Goal: Information Seeking & Learning: Learn about a topic

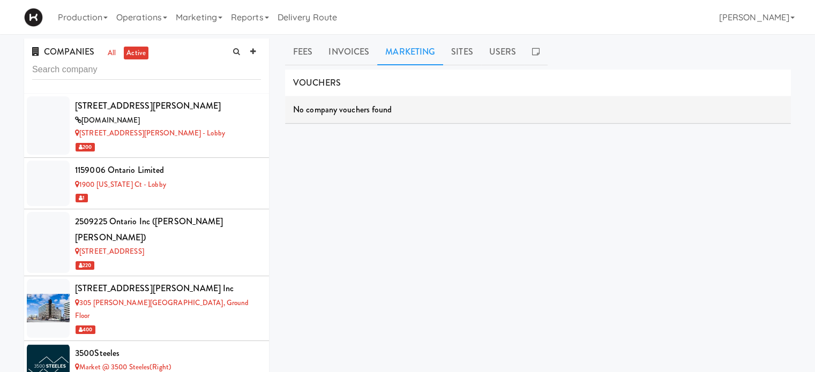
scroll to position [3469, 0]
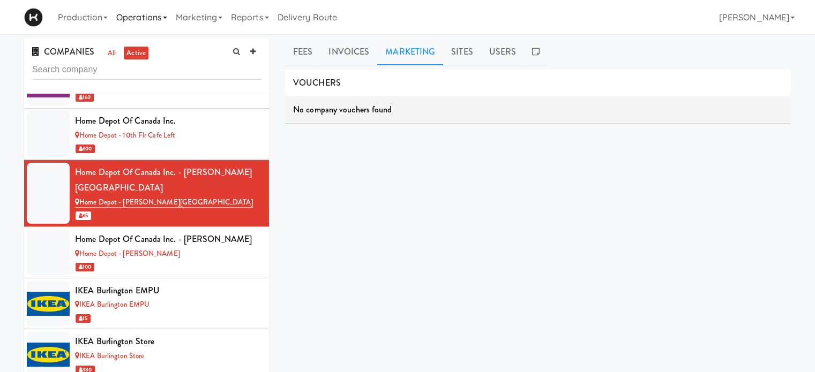
click at [165, 18] on link "Operations" at bounding box center [141, 17] width 59 height 34
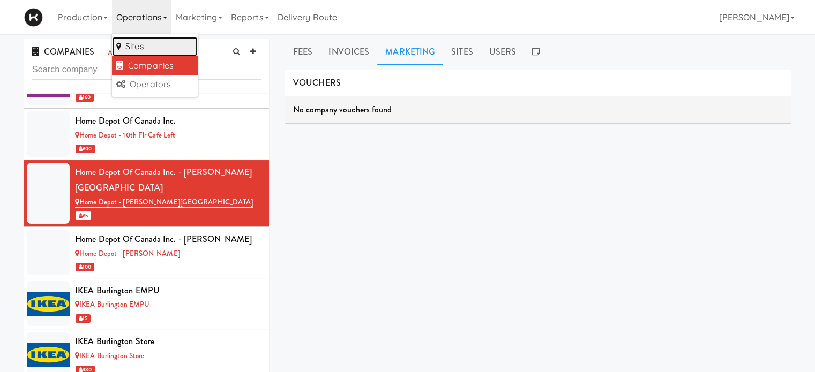
click at [167, 42] on link "Sites" at bounding box center [155, 46] width 86 height 19
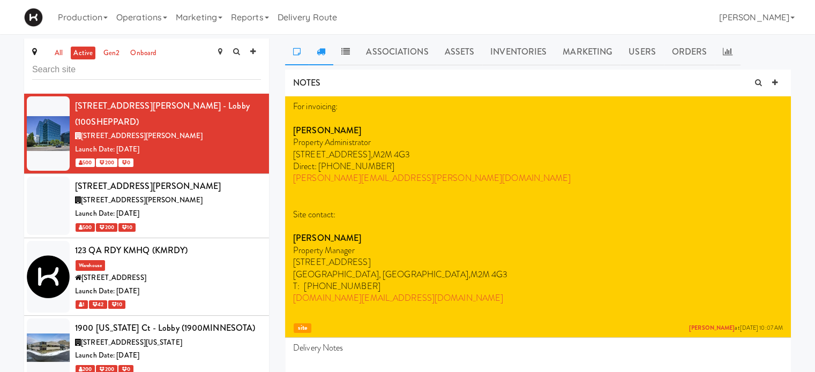
click at [321, 51] on icon at bounding box center [321, 51] width 9 height 9
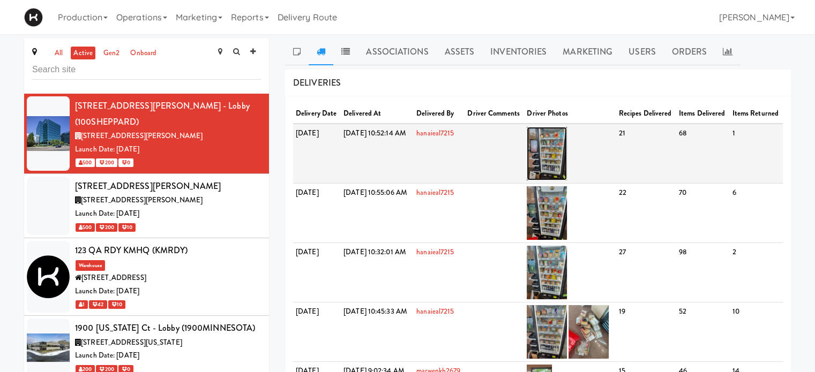
click at [567, 160] on img at bounding box center [547, 154] width 40 height 54
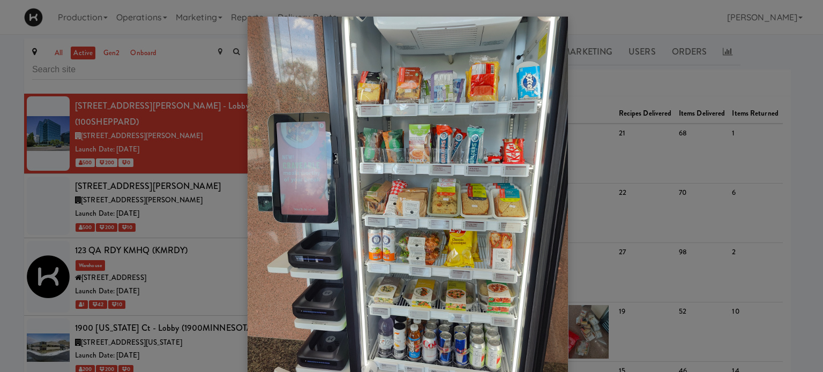
click at [626, 74] on div at bounding box center [411, 186] width 823 height 372
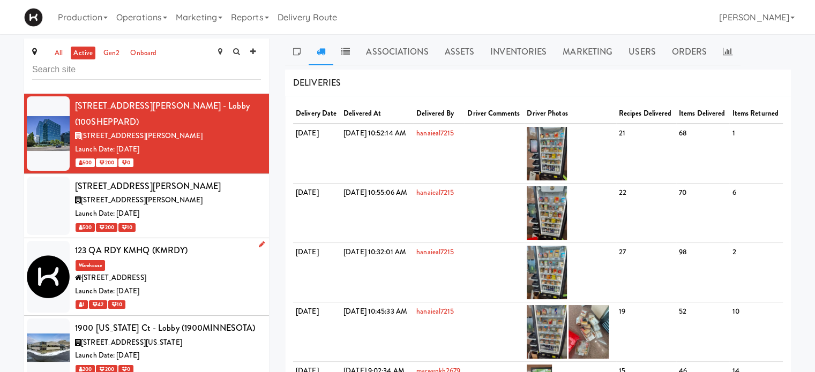
click at [216, 251] on div "123 QA RDY KMHQ (KMRDY) Warehouse [STREET_ADDRESS] Date: [DATE] 1 42 10" at bounding box center [168, 277] width 186 height 69
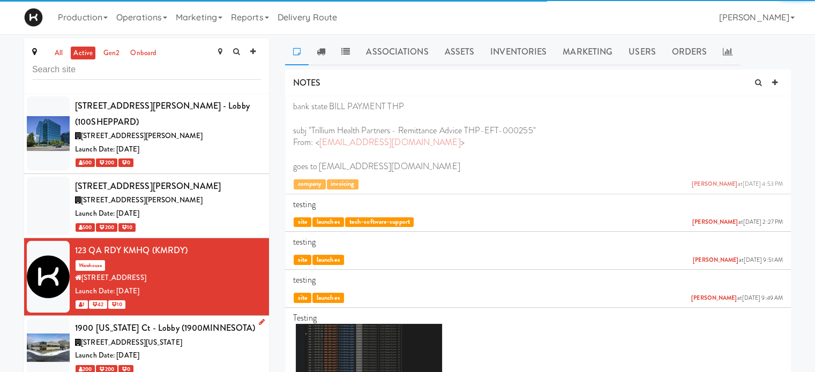
click at [222, 336] on div "[STREET_ADDRESS][US_STATE]" at bounding box center [168, 342] width 186 height 13
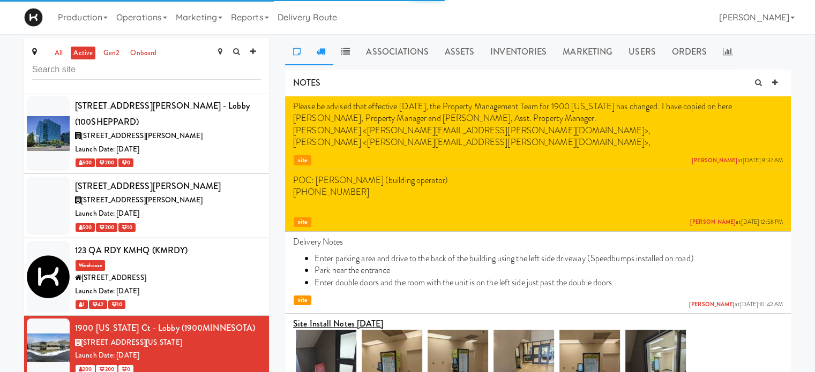
click at [318, 50] on icon at bounding box center [321, 51] width 9 height 9
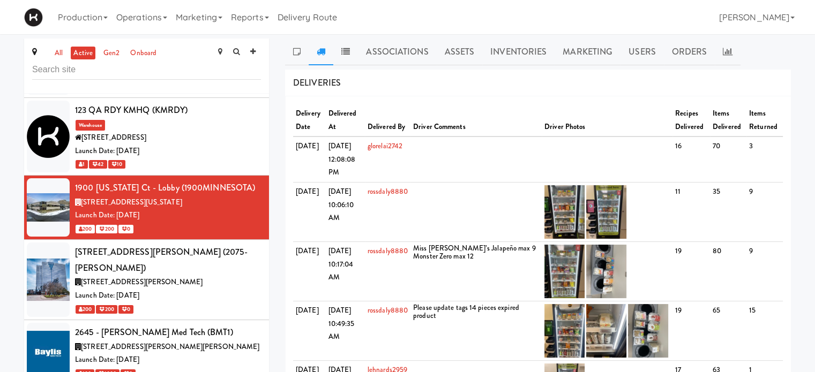
scroll to position [164, 0]
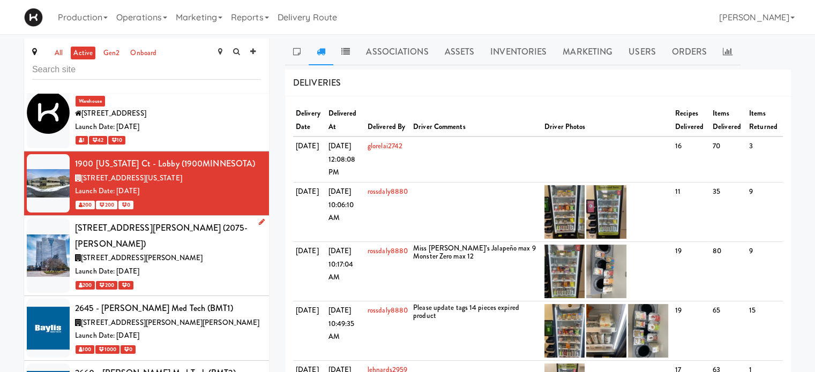
click at [239, 265] on div "Launch Date: [DATE]" at bounding box center [168, 271] width 186 height 13
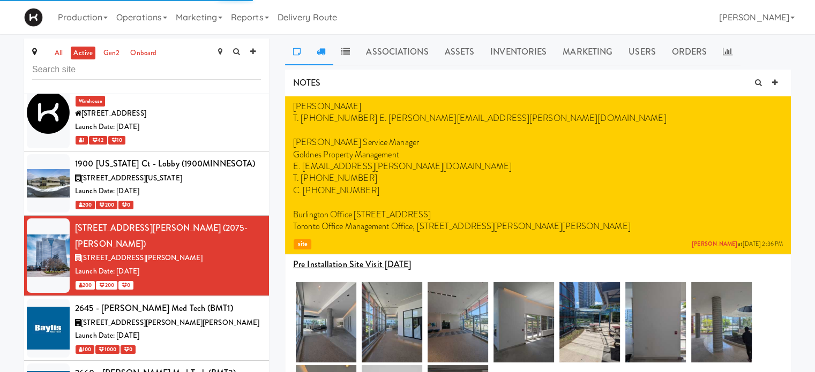
click at [323, 48] on icon at bounding box center [321, 51] width 9 height 9
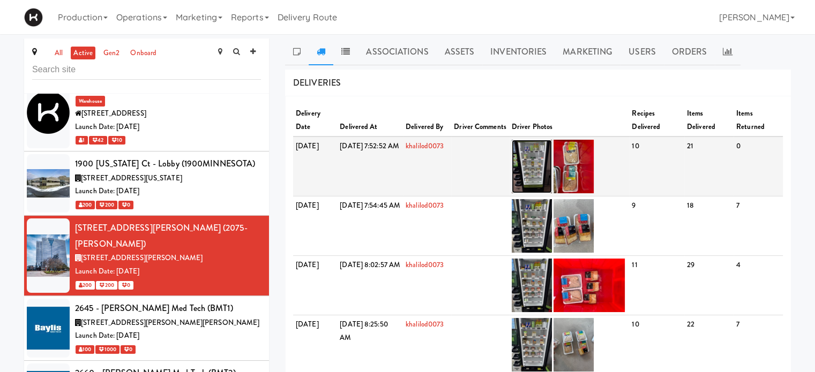
click at [552, 161] on img at bounding box center [532, 167] width 40 height 54
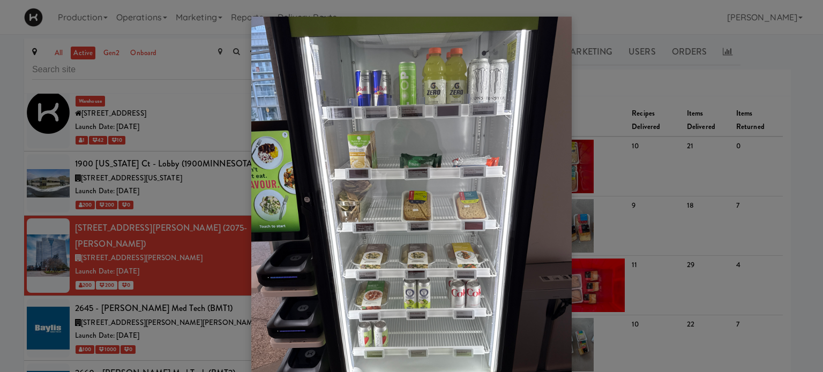
click at [649, 80] on div at bounding box center [411, 186] width 823 height 372
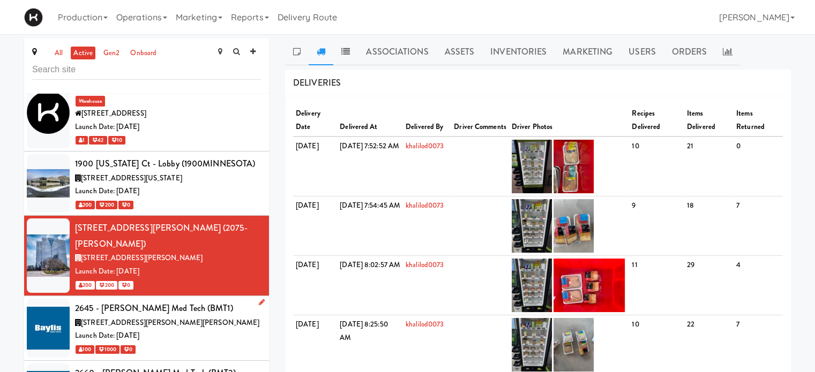
click at [206, 317] on div "[STREET_ADDRESS][PERSON_NAME][PERSON_NAME]" at bounding box center [168, 323] width 186 height 13
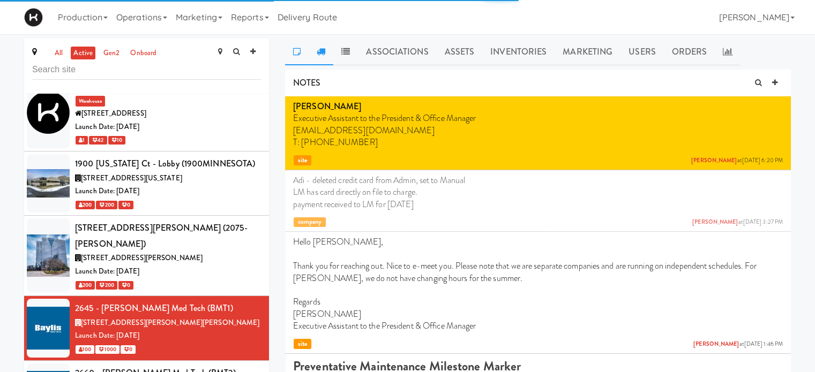
click at [322, 54] on icon at bounding box center [321, 51] width 9 height 9
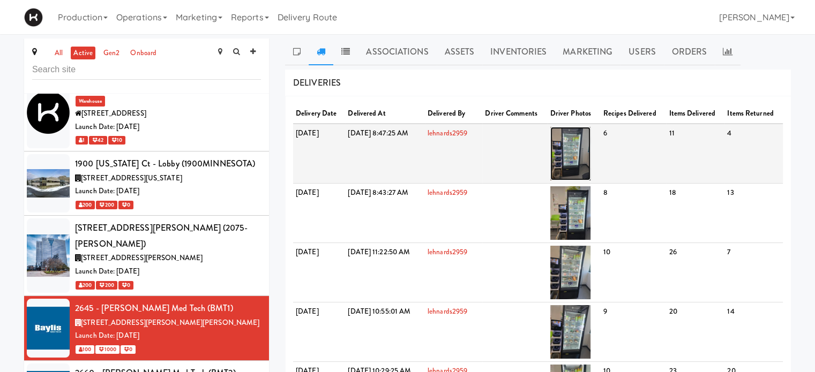
click at [590, 160] on img at bounding box center [570, 154] width 40 height 54
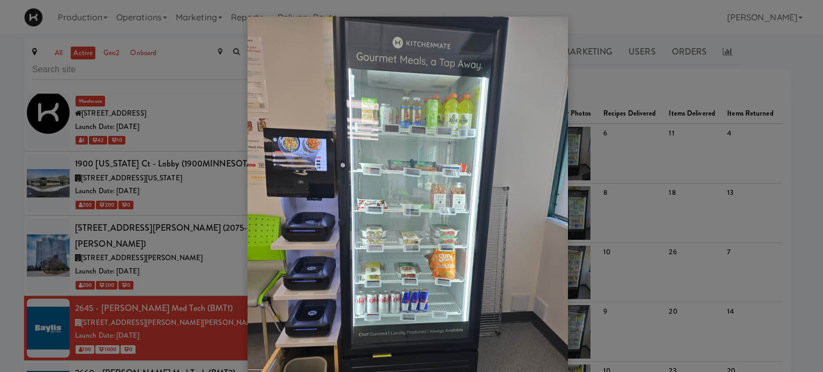
click at [607, 85] on div at bounding box center [411, 186] width 823 height 372
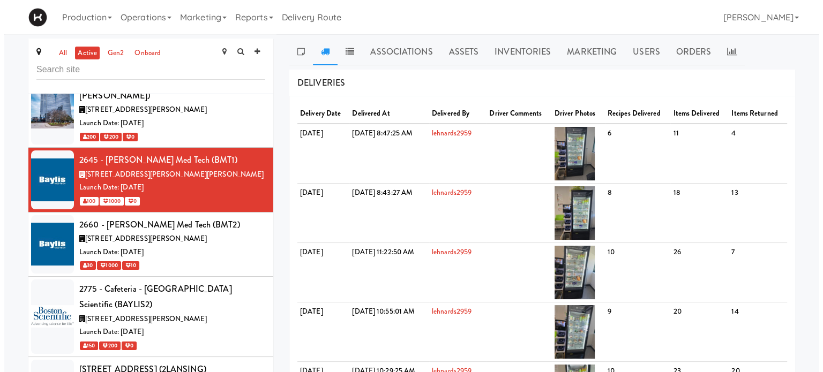
scroll to position [337, 0]
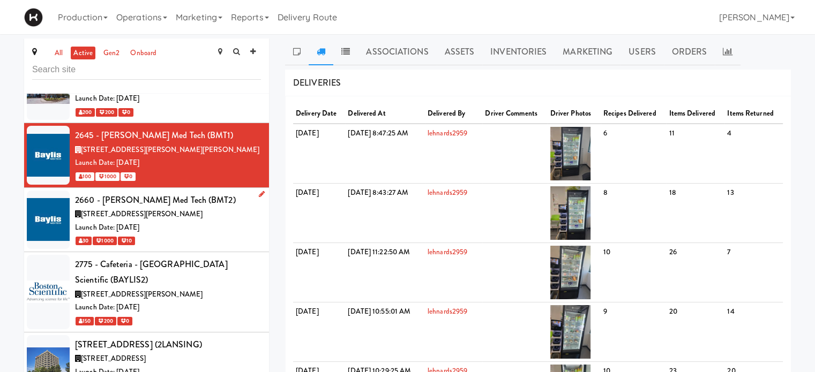
click at [222, 221] on div "Launch Date: [DATE]" at bounding box center [168, 227] width 186 height 13
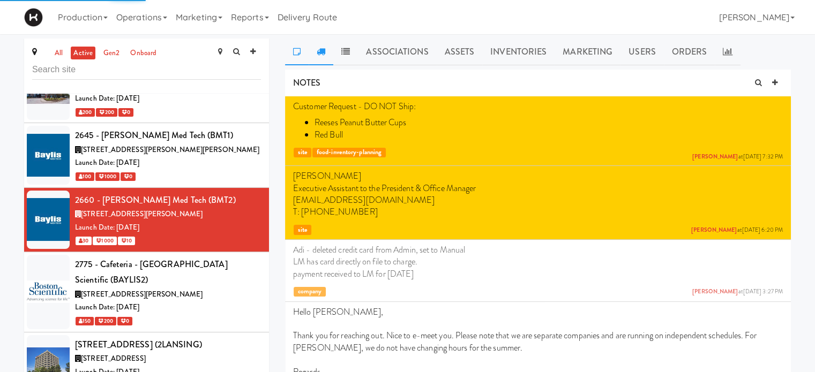
click at [321, 54] on icon at bounding box center [321, 51] width 9 height 9
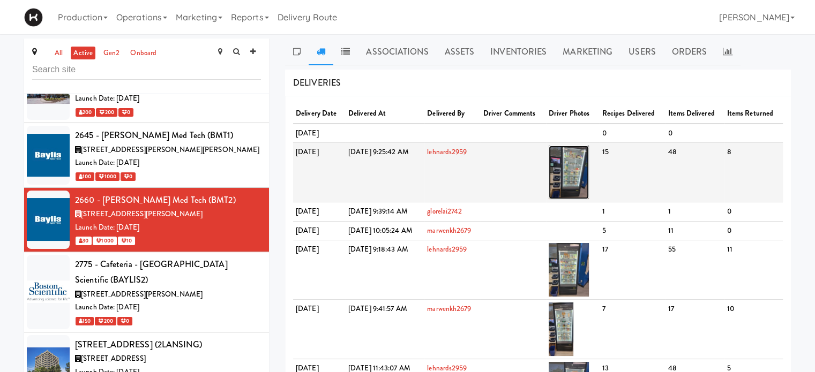
click at [589, 192] on img at bounding box center [569, 173] width 40 height 54
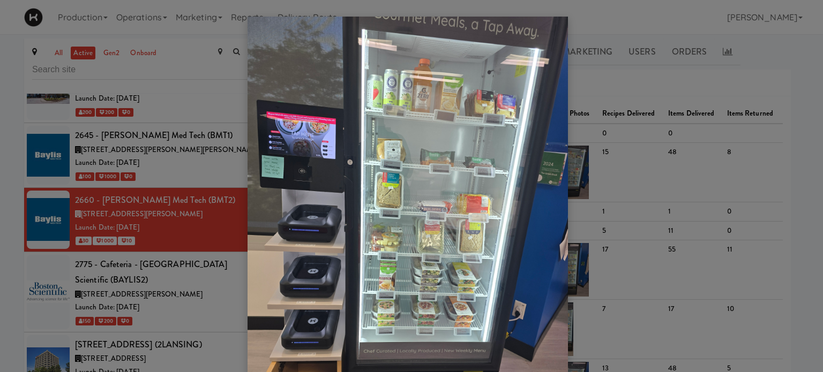
click at [214, 255] on div at bounding box center [411, 186] width 823 height 372
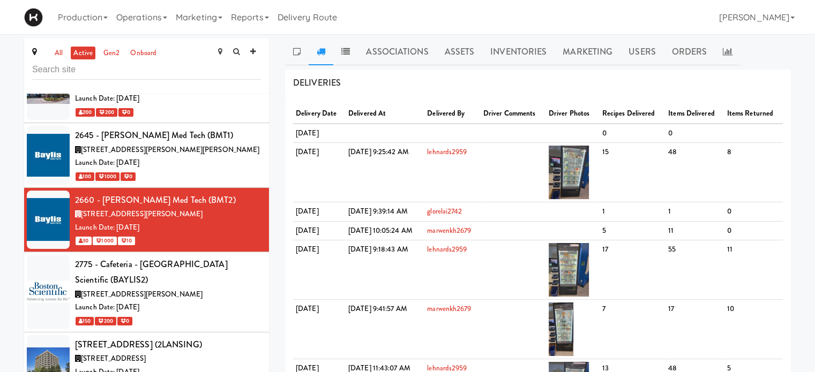
click at [214, 301] on div "Launch Date: [DATE]" at bounding box center [168, 307] width 186 height 13
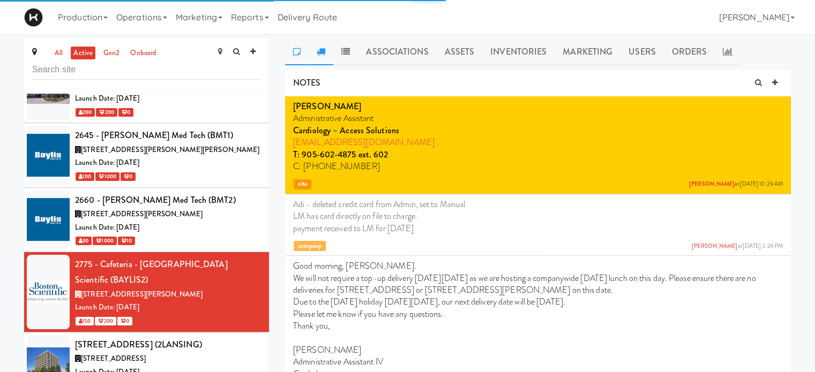
click at [316, 49] on link at bounding box center [321, 52] width 25 height 27
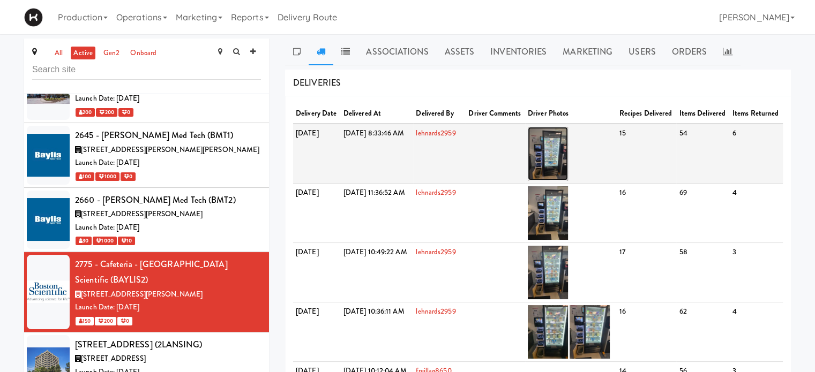
click at [568, 169] on img at bounding box center [548, 154] width 40 height 54
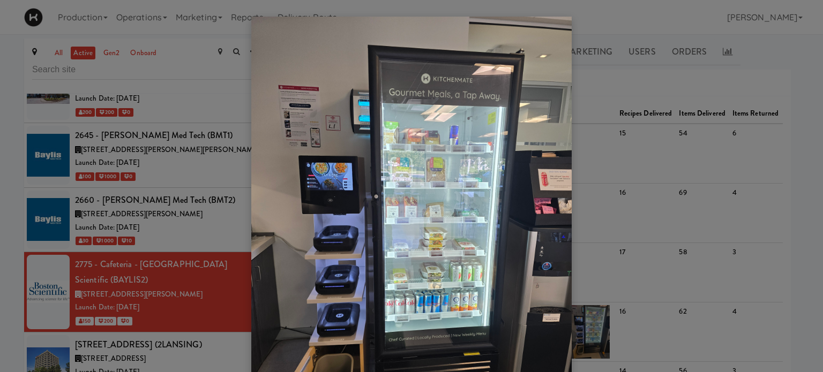
click at [339, 50] on img at bounding box center [411, 230] width 320 height 427
click at [201, 318] on div at bounding box center [411, 186] width 823 height 372
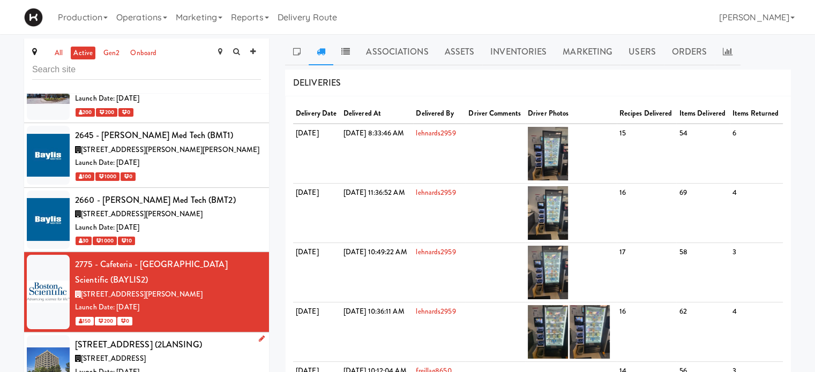
click at [183, 352] on div "[STREET_ADDRESS]" at bounding box center [168, 358] width 186 height 13
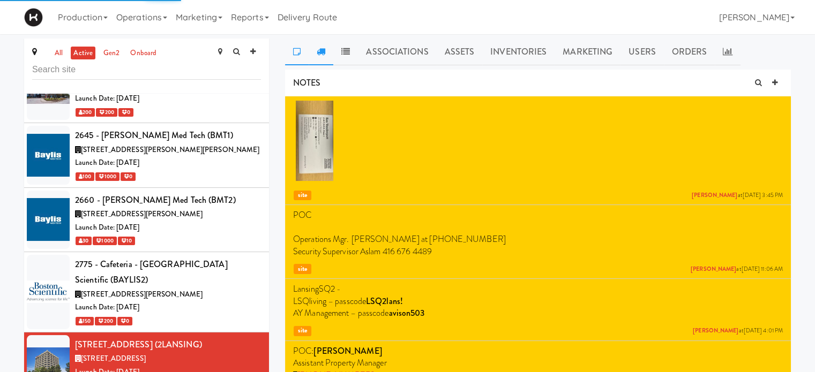
click at [321, 47] on icon at bounding box center [321, 51] width 9 height 9
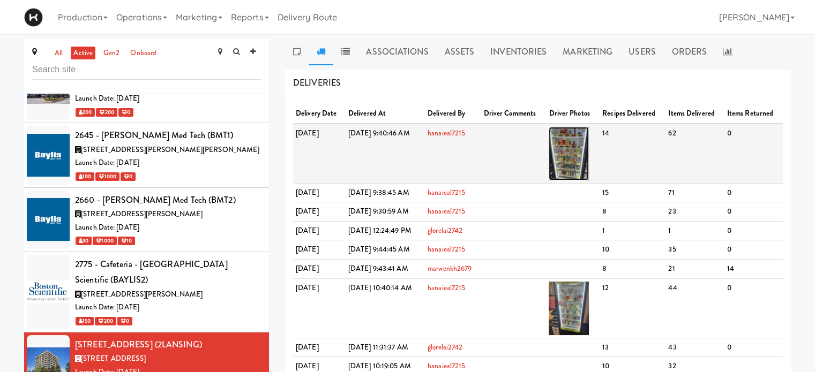
click at [589, 157] on img at bounding box center [569, 154] width 40 height 54
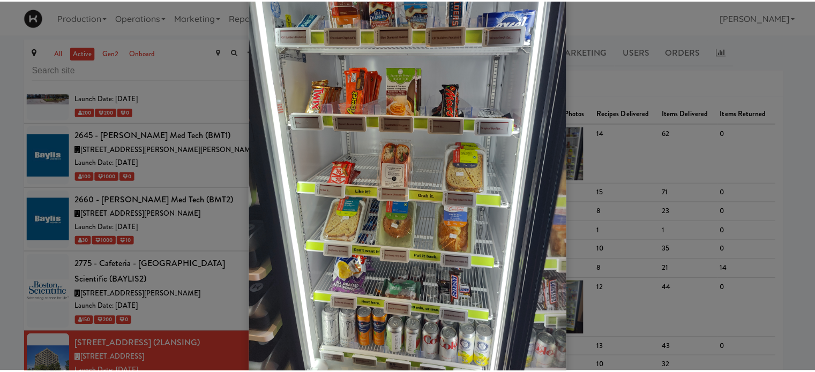
scroll to position [42, 0]
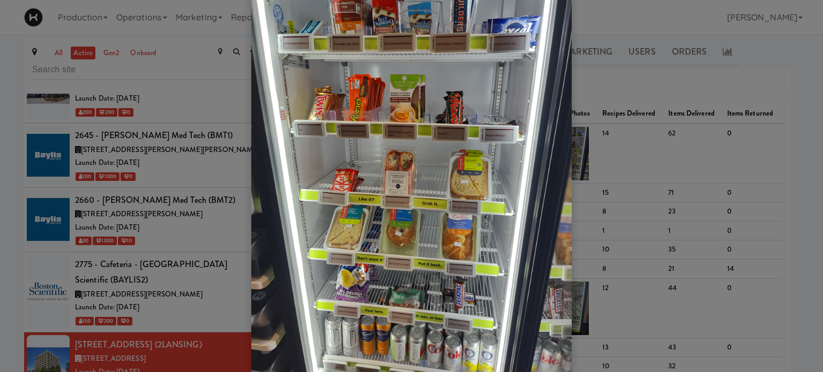
click at [774, 68] on div at bounding box center [411, 186] width 823 height 372
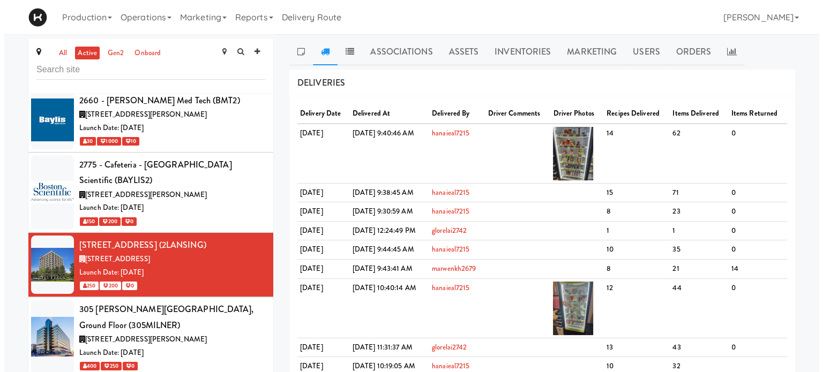
scroll to position [519, 0]
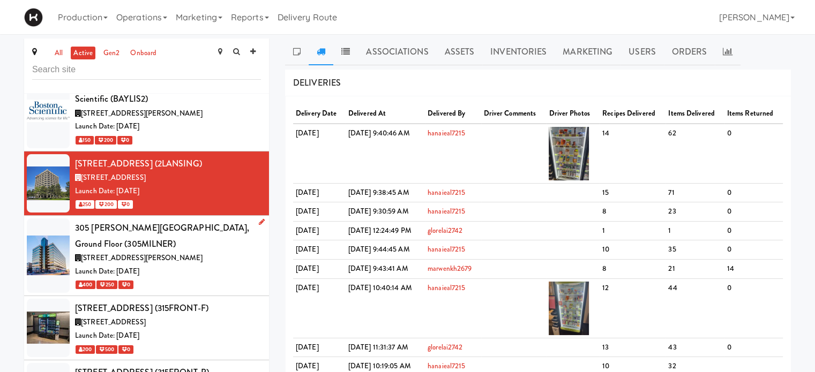
click at [215, 252] on div "[STREET_ADDRESS][PERSON_NAME]" at bounding box center [168, 258] width 186 height 13
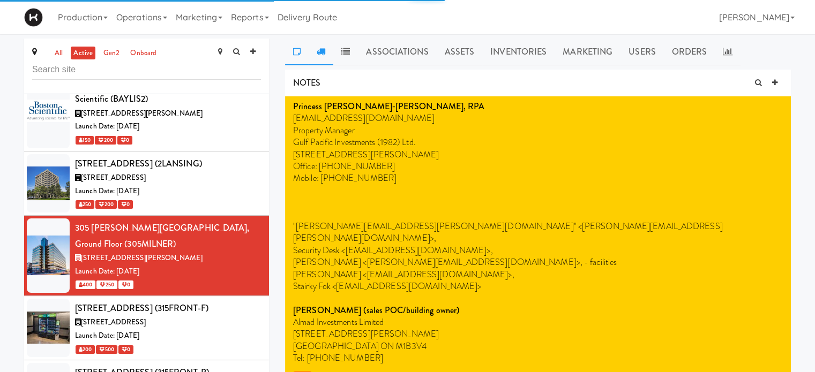
click at [318, 52] on icon at bounding box center [321, 51] width 9 height 9
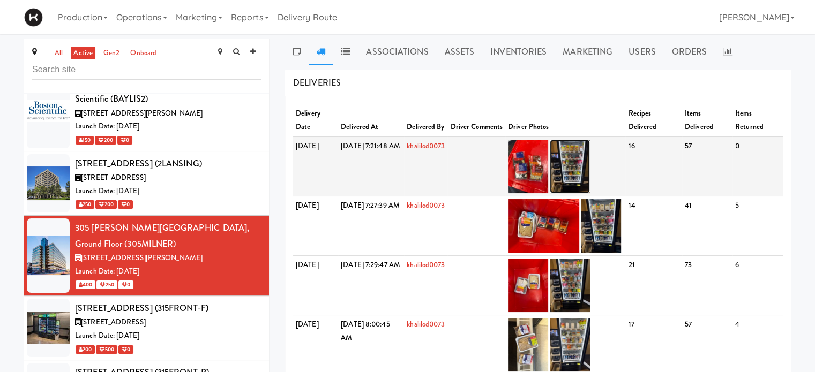
click at [590, 162] on img at bounding box center [570, 167] width 40 height 54
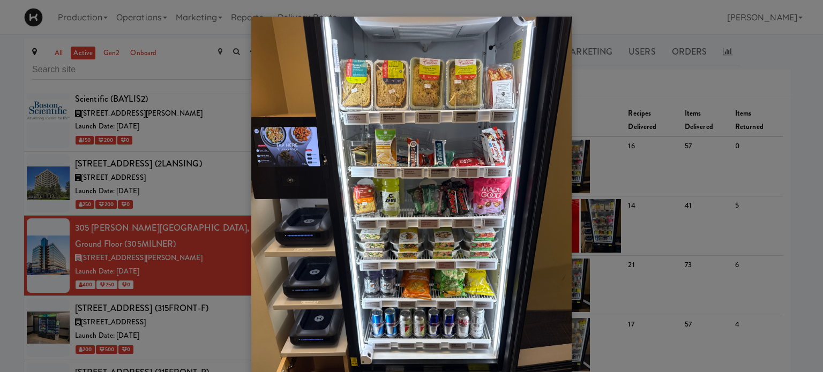
click at [590, 82] on div at bounding box center [411, 186] width 823 height 372
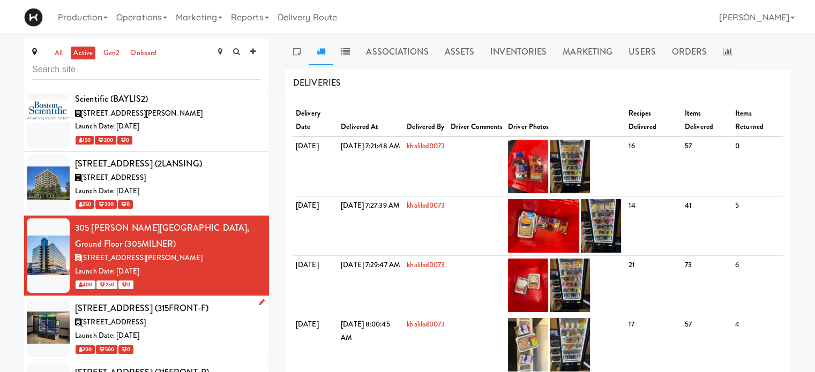
click at [198, 329] on div "Launch Date: [DATE]" at bounding box center [168, 335] width 186 height 13
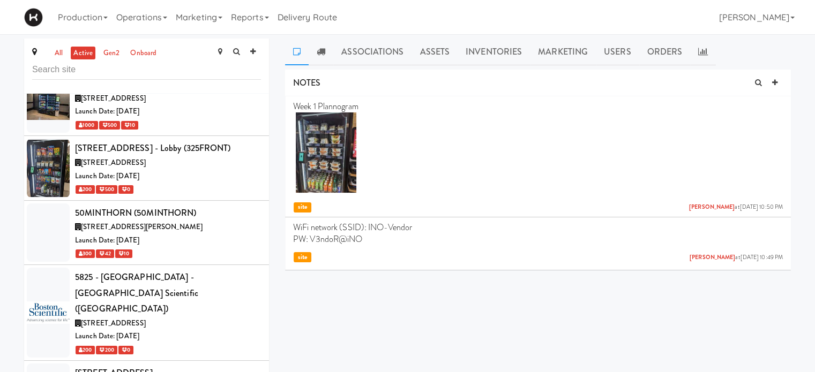
scroll to position [742, 0]
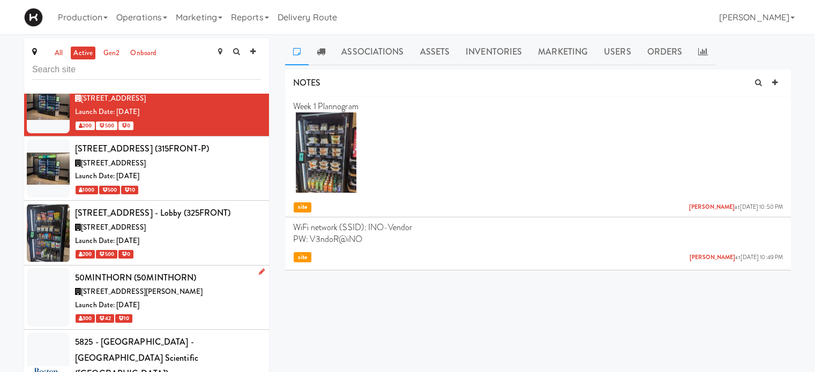
click at [219, 286] on div "[STREET_ADDRESS][PERSON_NAME]" at bounding box center [168, 292] width 186 height 13
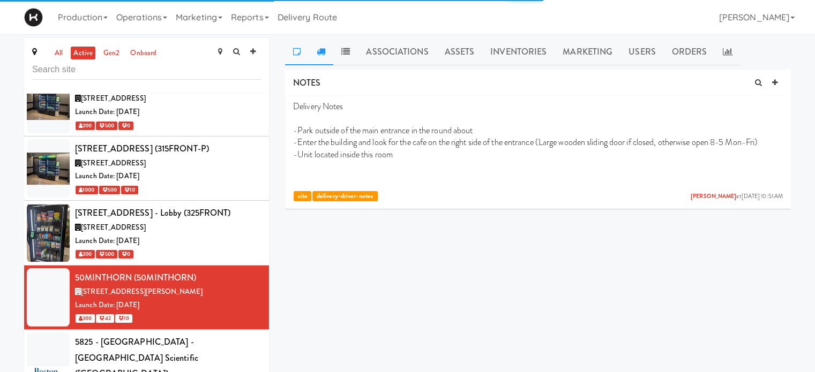
click at [319, 49] on icon at bounding box center [321, 51] width 9 height 9
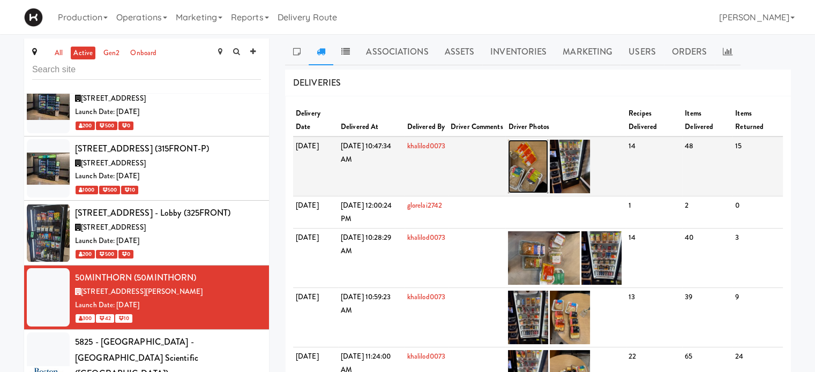
click at [548, 168] on img at bounding box center [528, 167] width 40 height 54
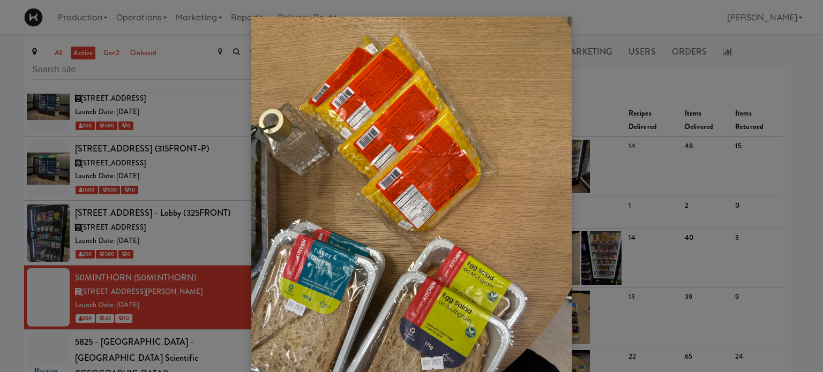
click at [594, 171] on div at bounding box center [411, 186] width 823 height 372
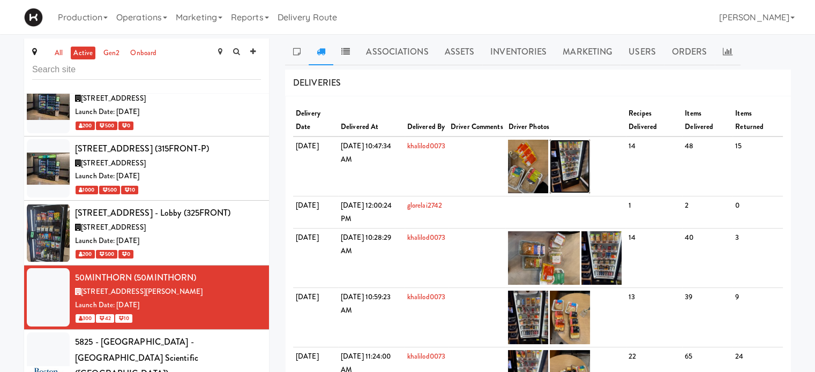
click at [590, 171] on img at bounding box center [570, 167] width 40 height 54
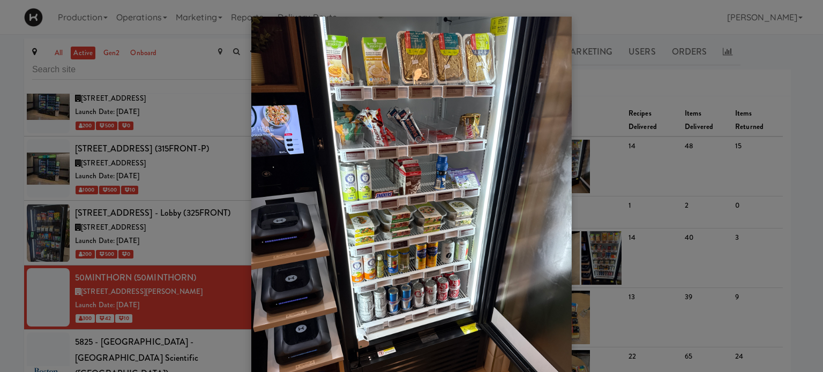
click at [182, 305] on div at bounding box center [411, 186] width 823 height 372
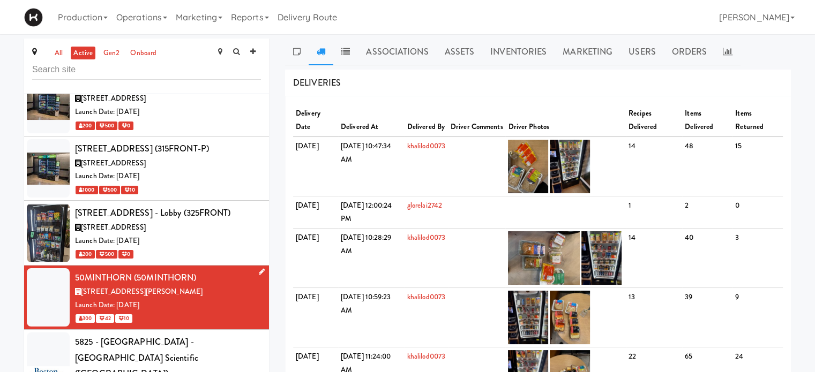
click at [224, 299] on div "Launch Date: [DATE]" at bounding box center [168, 305] width 186 height 13
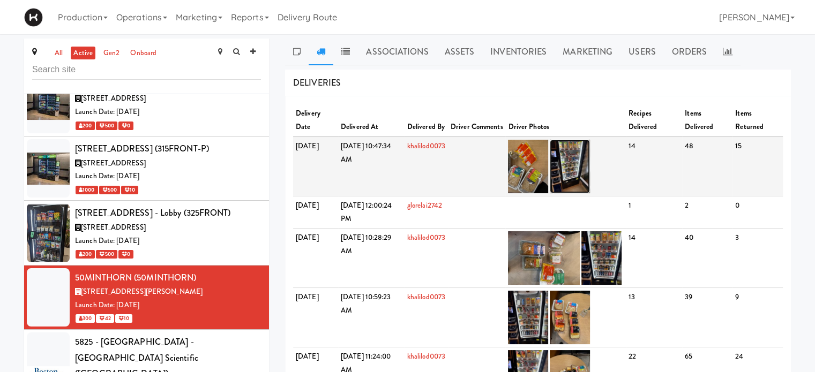
click at [588, 165] on img at bounding box center [570, 167] width 40 height 54
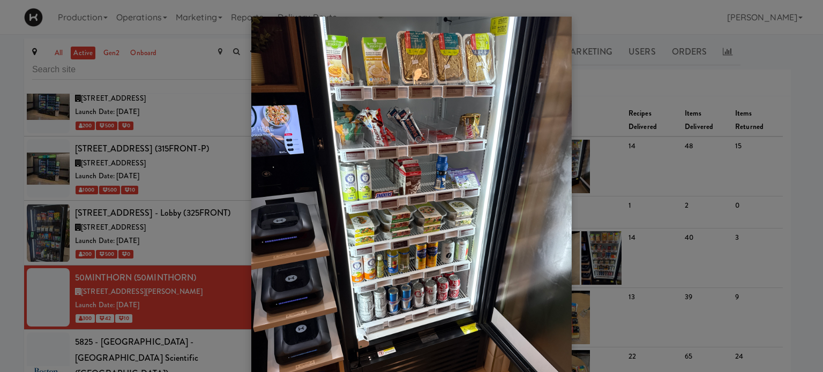
click at [602, 84] on div at bounding box center [411, 186] width 823 height 372
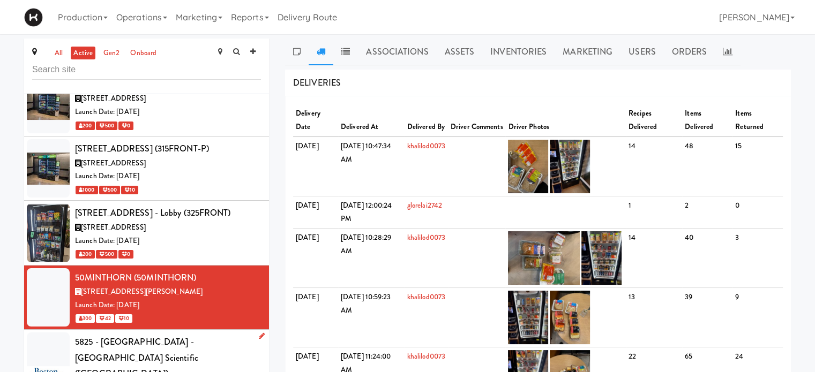
click at [229, 334] on div "5825 - [GEOGRAPHIC_DATA] - [GEOGRAPHIC_DATA] Scientific ([GEOGRAPHIC_DATA])" at bounding box center [168, 358] width 186 height 48
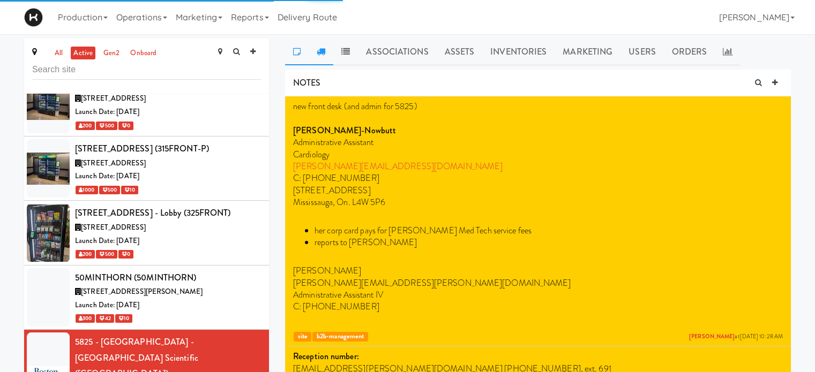
click at [322, 55] on link at bounding box center [321, 52] width 25 height 27
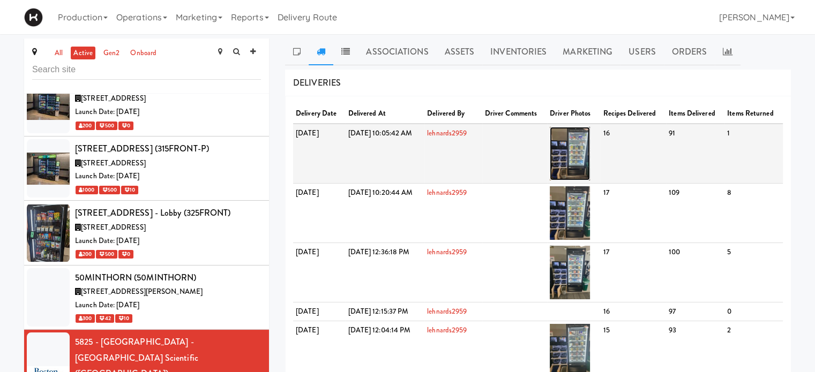
click at [590, 171] on img at bounding box center [570, 154] width 40 height 54
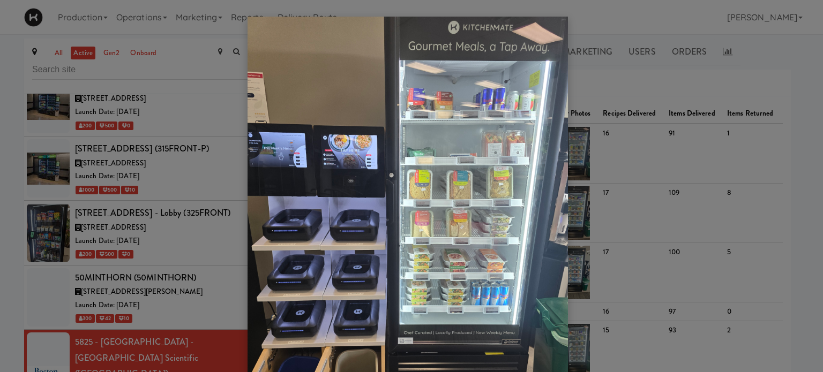
click at [614, 85] on div at bounding box center [411, 186] width 823 height 372
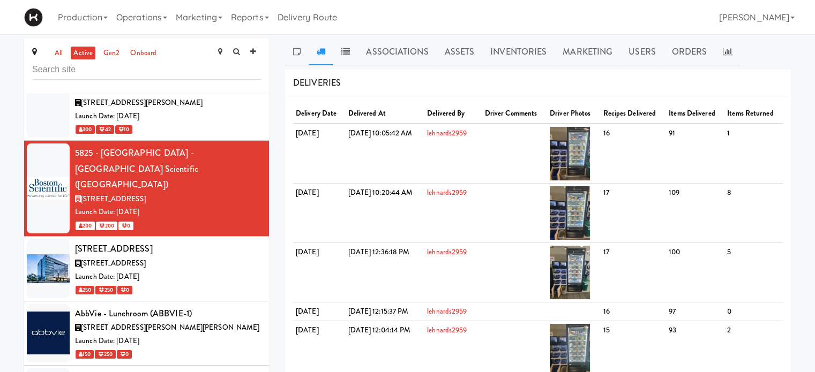
scroll to position [956, 0]
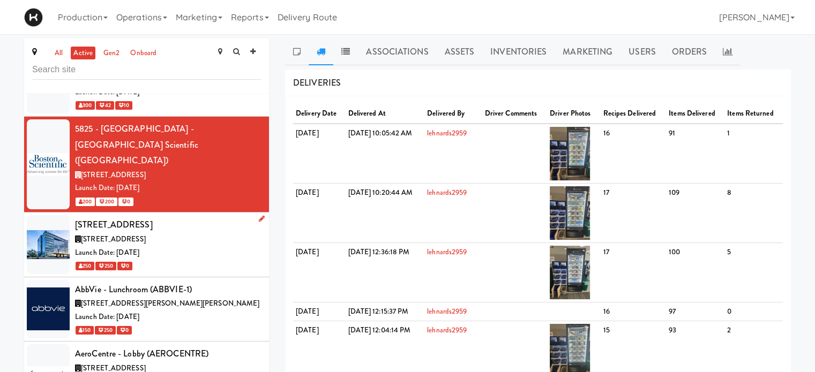
click at [230, 246] on div "Launch Date: [DATE]" at bounding box center [168, 252] width 186 height 13
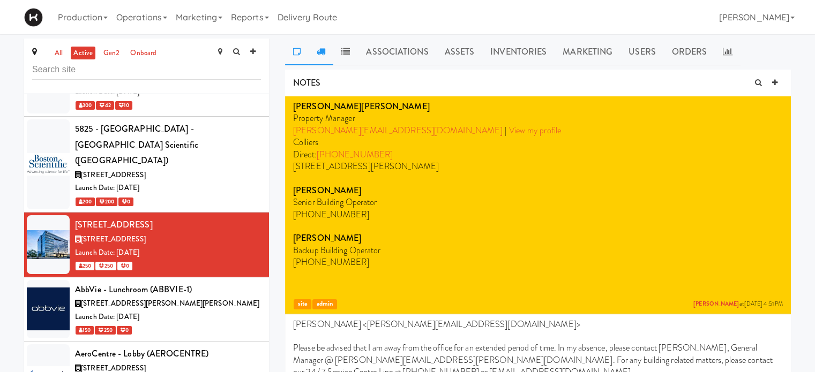
click at [319, 53] on icon at bounding box center [321, 51] width 9 height 9
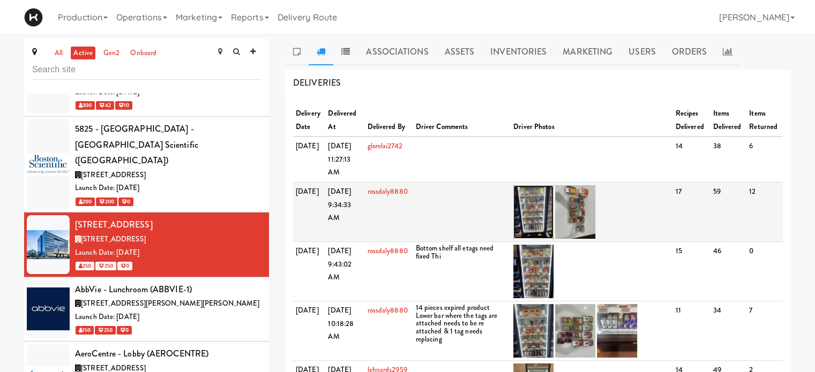
click at [549, 212] on img at bounding box center [533, 212] width 40 height 54
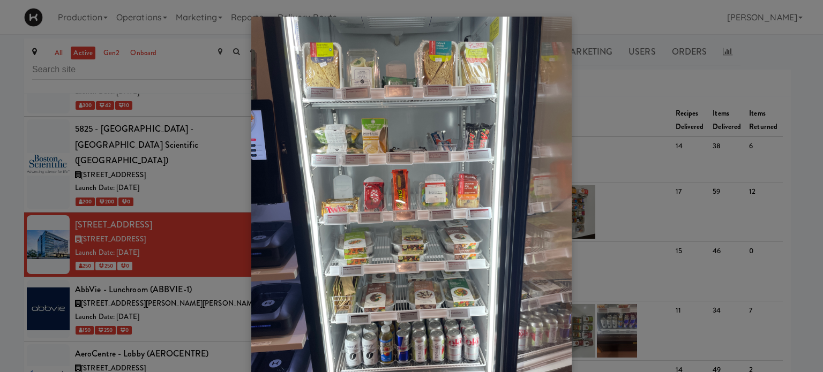
click at [598, 134] on div at bounding box center [411, 186] width 823 height 372
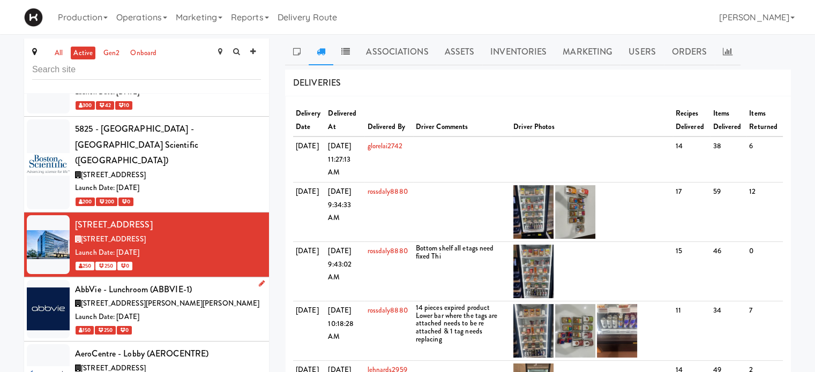
click at [200, 324] on div "150 250 0" at bounding box center [168, 330] width 186 height 13
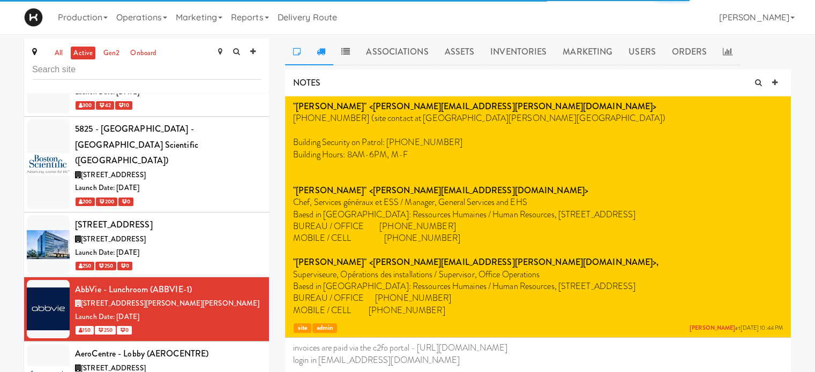
click at [323, 56] on link at bounding box center [321, 52] width 25 height 27
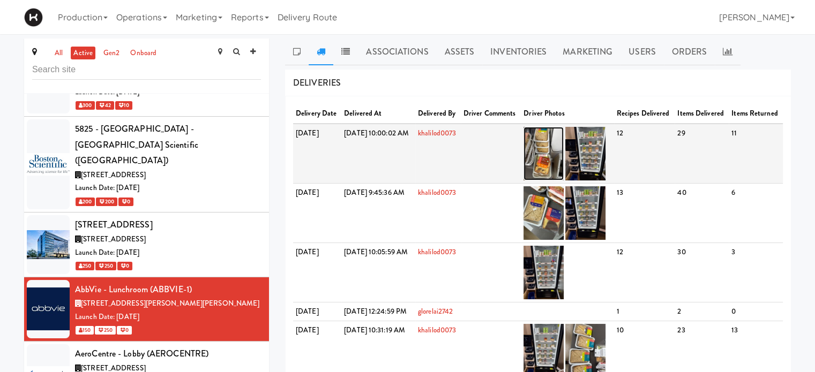
click at [559, 162] on img at bounding box center [543, 154] width 40 height 54
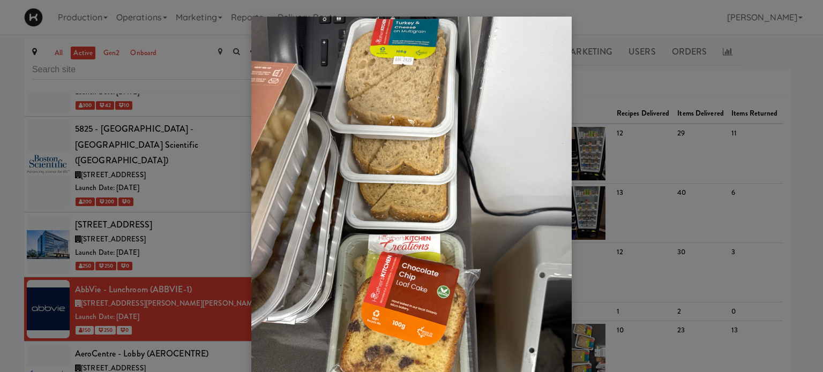
click at [622, 165] on div at bounding box center [411, 186] width 823 height 372
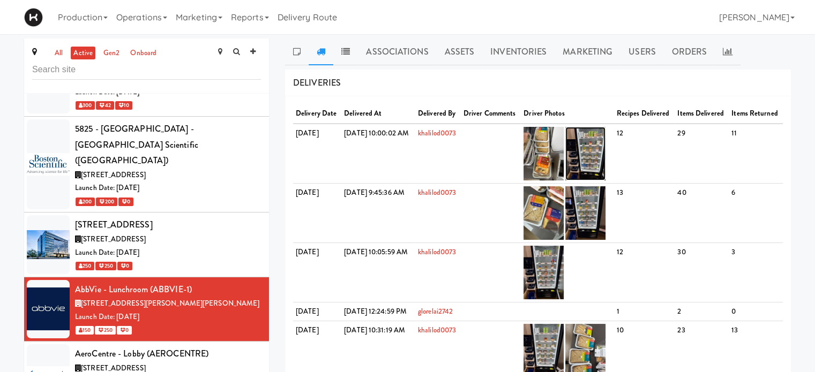
click at [605, 165] on img at bounding box center [585, 154] width 40 height 54
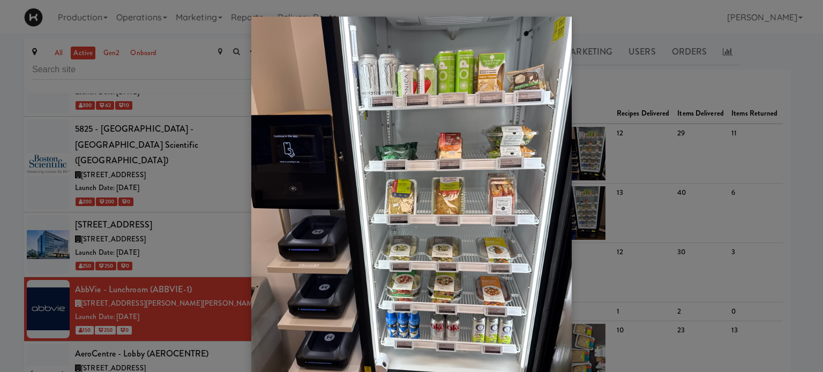
click at [617, 83] on div at bounding box center [411, 186] width 823 height 372
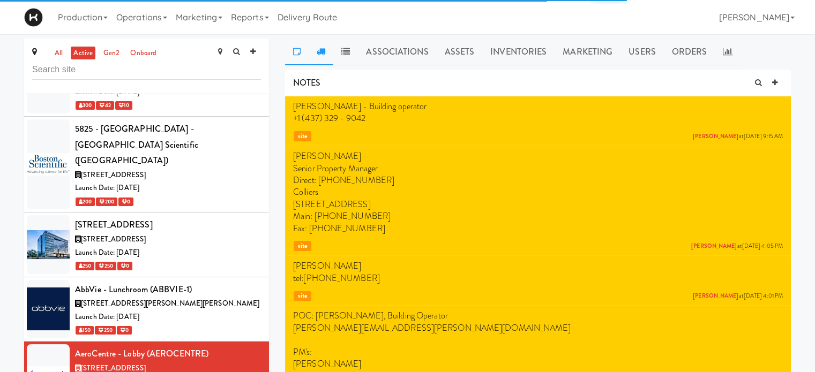
click at [320, 58] on link at bounding box center [321, 52] width 25 height 27
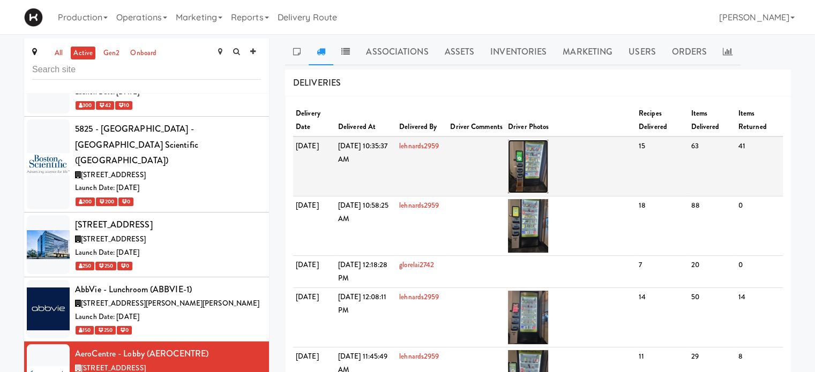
click at [548, 167] on img at bounding box center [528, 167] width 40 height 54
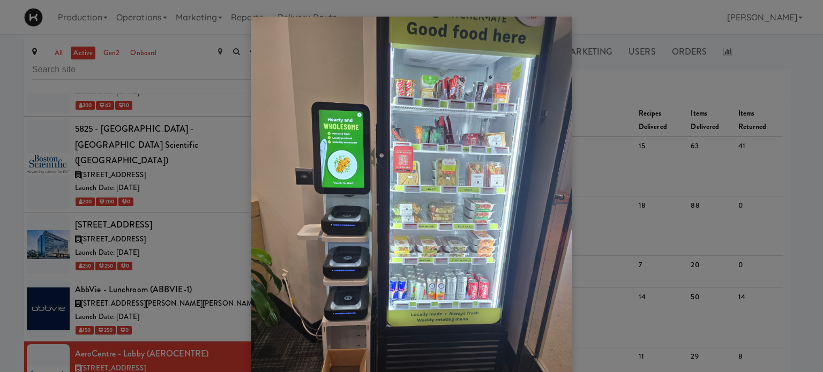
click at [615, 93] on div at bounding box center [411, 186] width 823 height 372
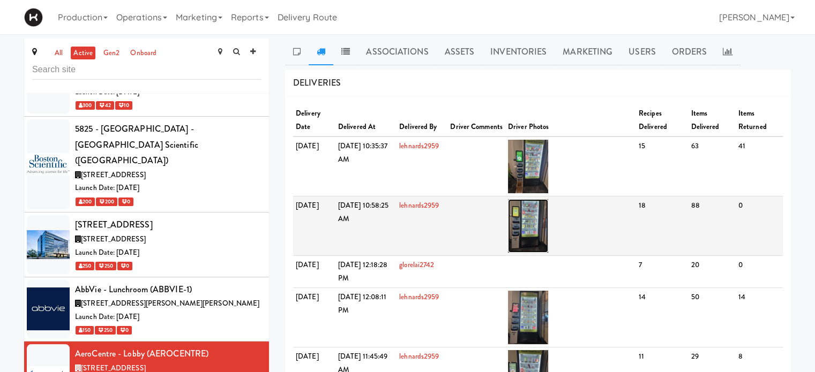
click at [545, 230] on img at bounding box center [528, 226] width 40 height 54
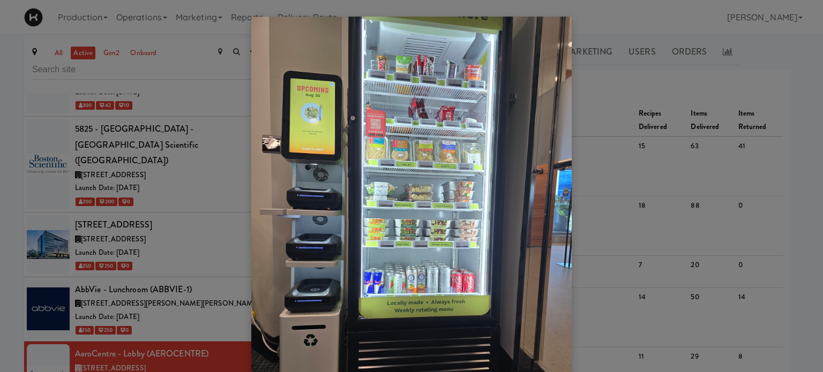
click at [599, 134] on div at bounding box center [411, 186] width 823 height 372
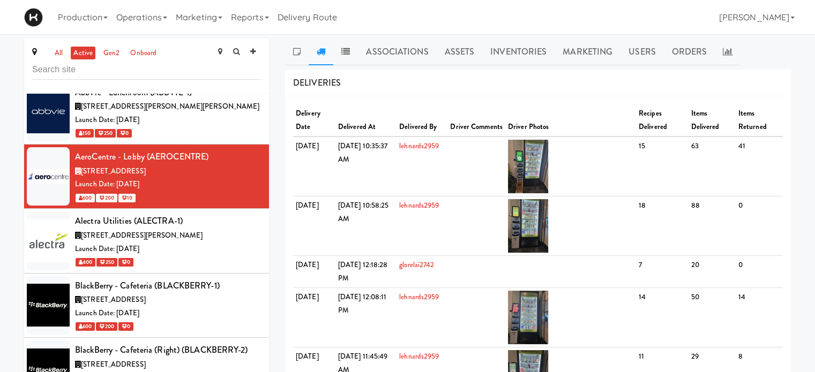
scroll to position [1169, 0]
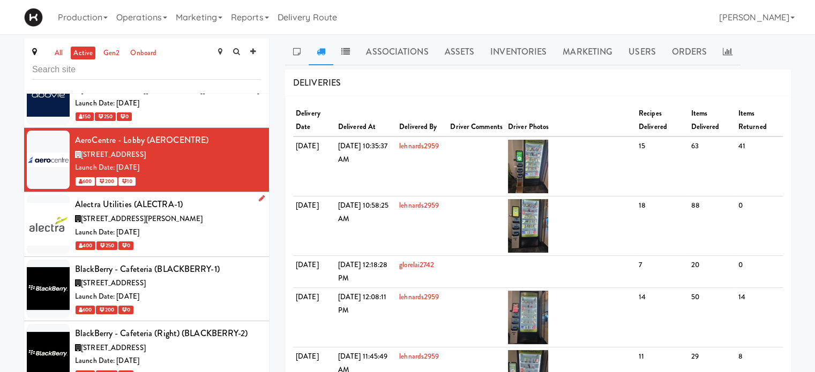
click at [227, 226] on div "Launch Date: [DATE]" at bounding box center [168, 232] width 186 height 13
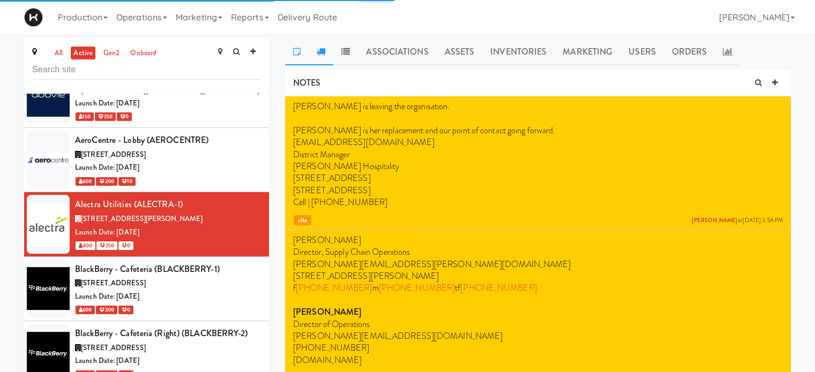
click at [315, 51] on link at bounding box center [321, 52] width 25 height 27
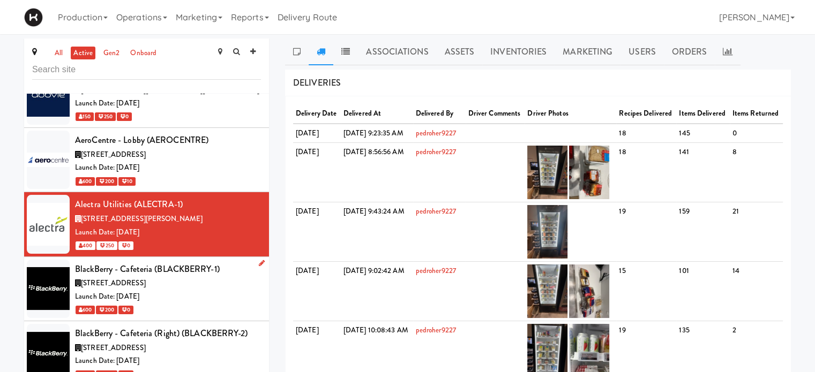
click at [182, 290] on div "Launch Date: [DATE]" at bounding box center [168, 296] width 186 height 13
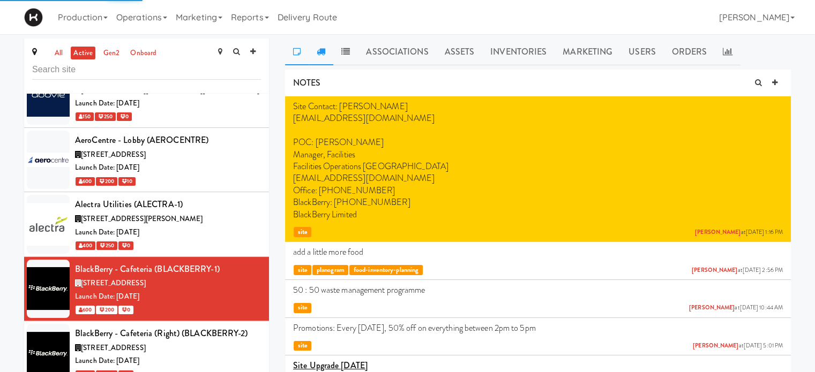
click at [320, 56] on link at bounding box center [321, 52] width 25 height 27
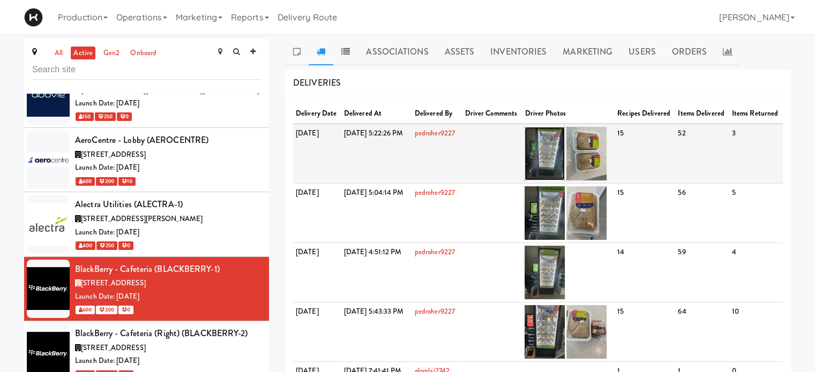
click at [565, 171] on img at bounding box center [544, 154] width 40 height 54
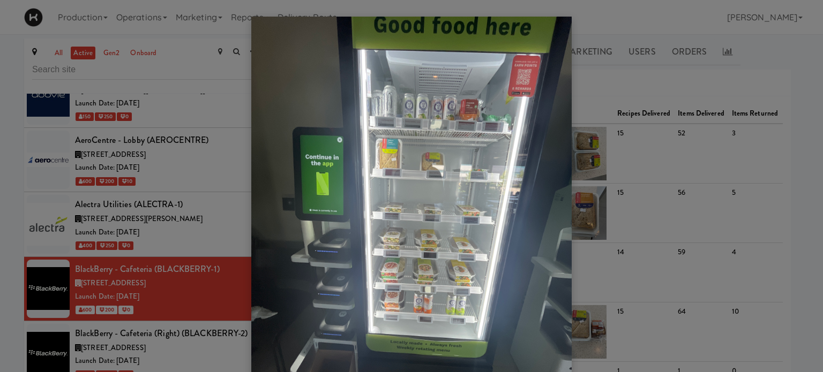
click at [597, 78] on div at bounding box center [411, 186] width 823 height 372
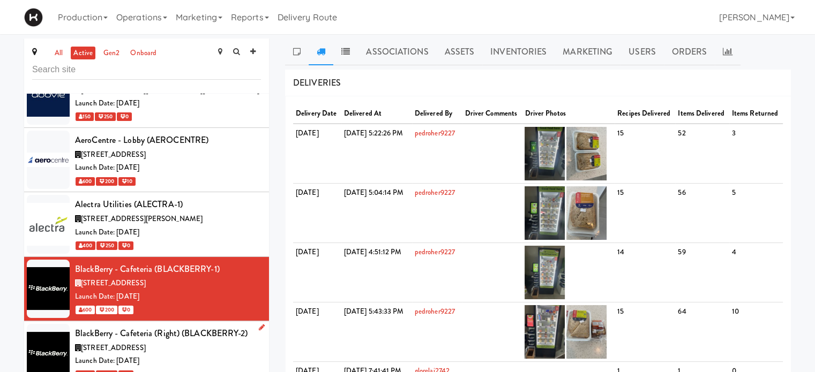
click at [197, 342] on div "[STREET_ADDRESS]" at bounding box center [168, 348] width 186 height 13
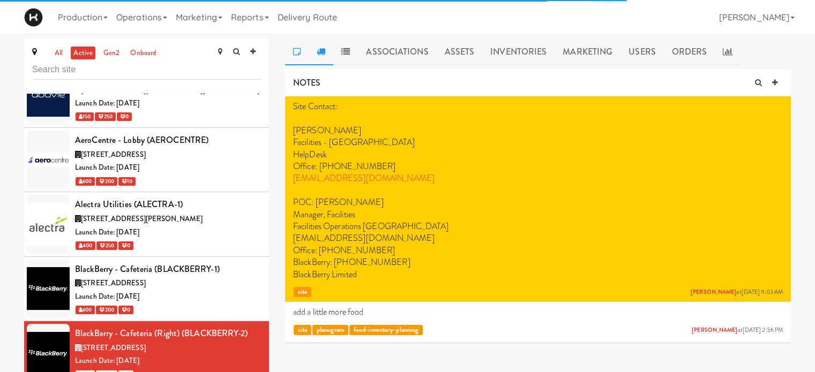
click at [327, 52] on link at bounding box center [321, 52] width 25 height 27
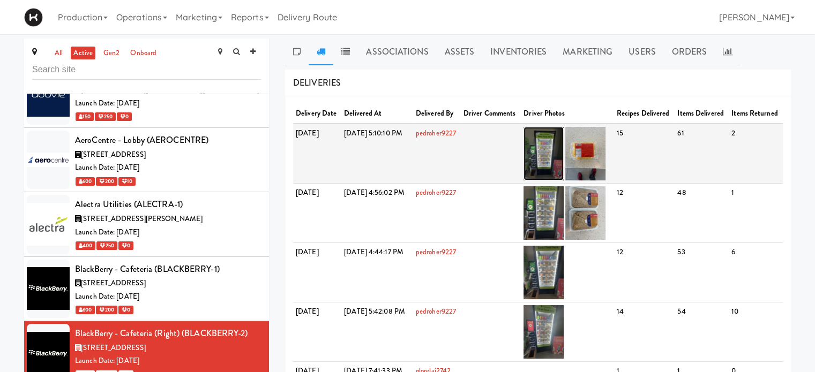
click at [564, 162] on img at bounding box center [543, 154] width 40 height 54
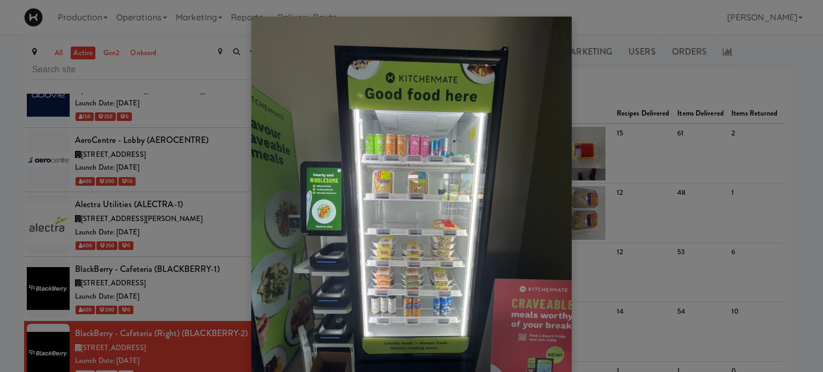
click at [610, 97] on div at bounding box center [411, 186] width 823 height 372
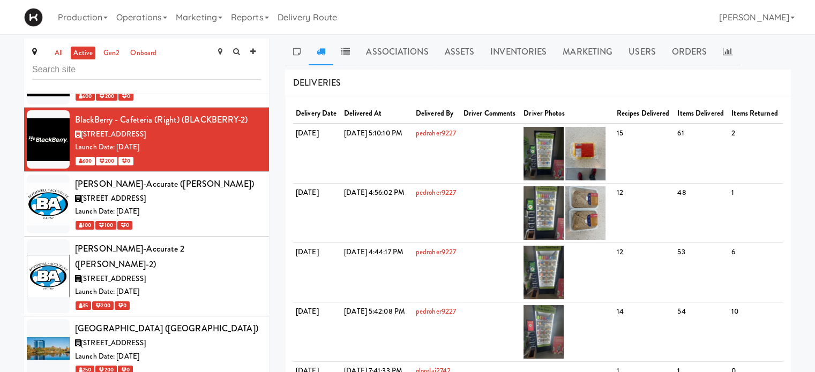
scroll to position [1350, 0]
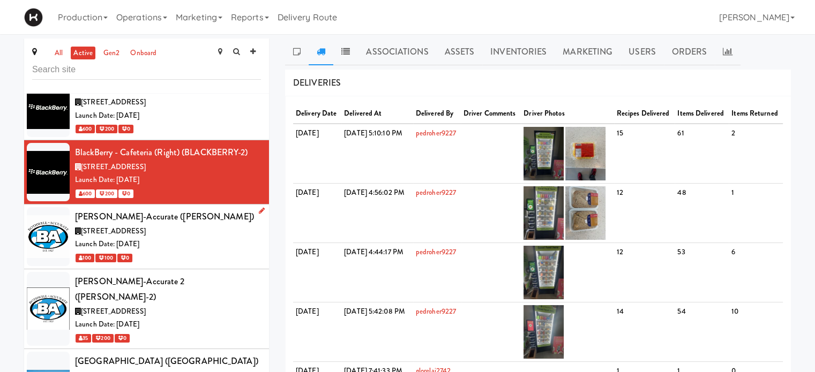
click at [210, 238] on div "Launch Date: [DATE]" at bounding box center [168, 244] width 186 height 13
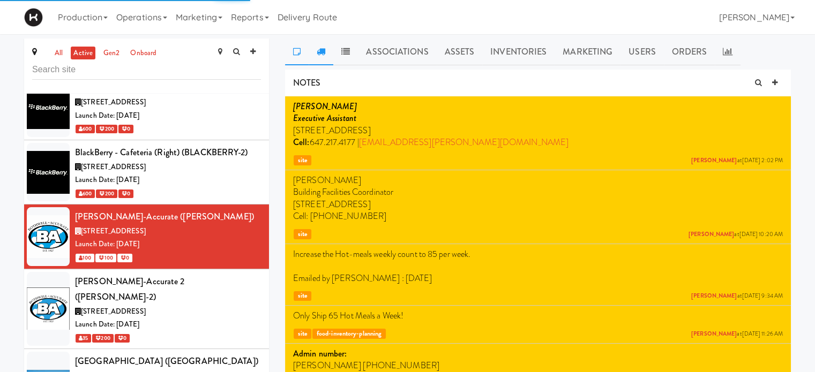
click at [321, 55] on icon at bounding box center [321, 51] width 9 height 9
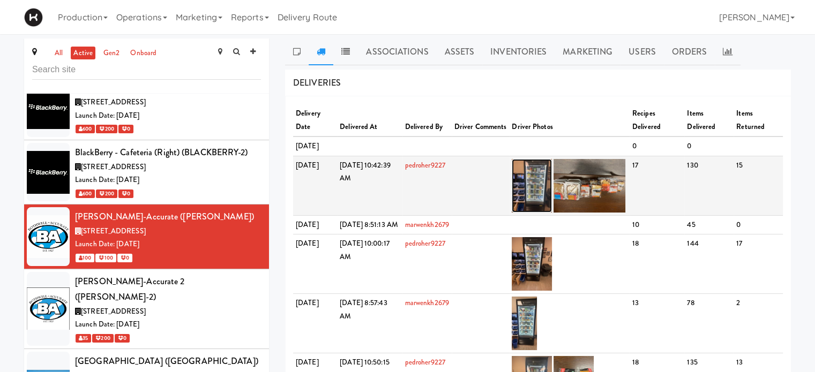
click at [549, 197] on img at bounding box center [532, 186] width 40 height 54
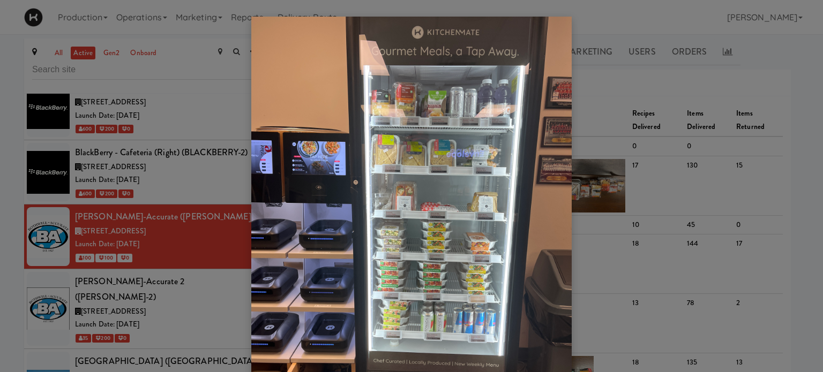
click at [610, 110] on div at bounding box center [411, 186] width 823 height 372
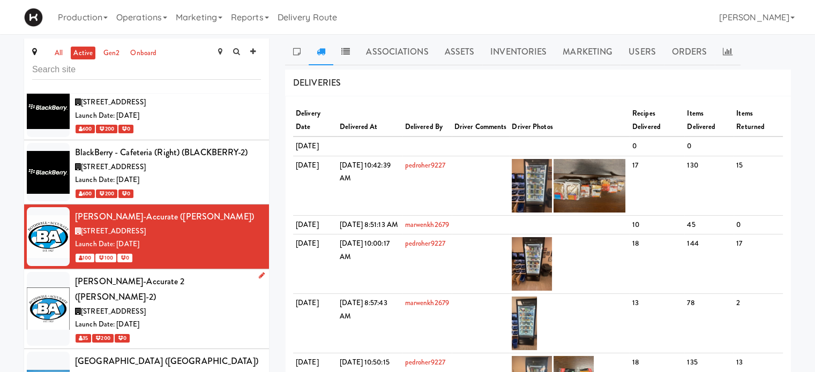
click at [225, 318] on div "Launch Date: [DATE]" at bounding box center [168, 324] width 186 height 13
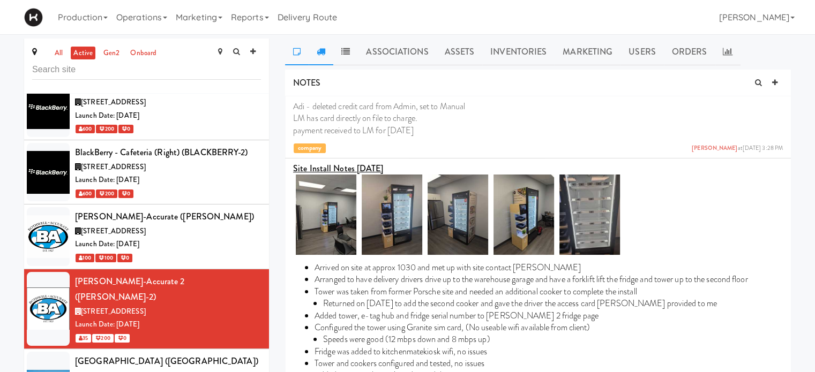
click at [321, 54] on icon at bounding box center [321, 51] width 9 height 9
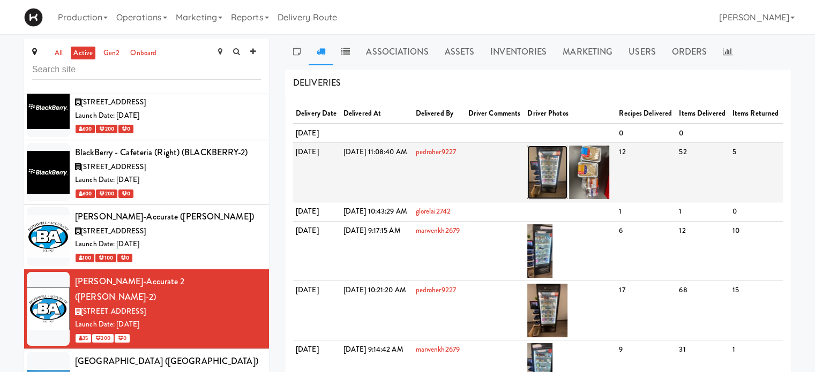
click at [567, 197] on img at bounding box center [547, 173] width 40 height 54
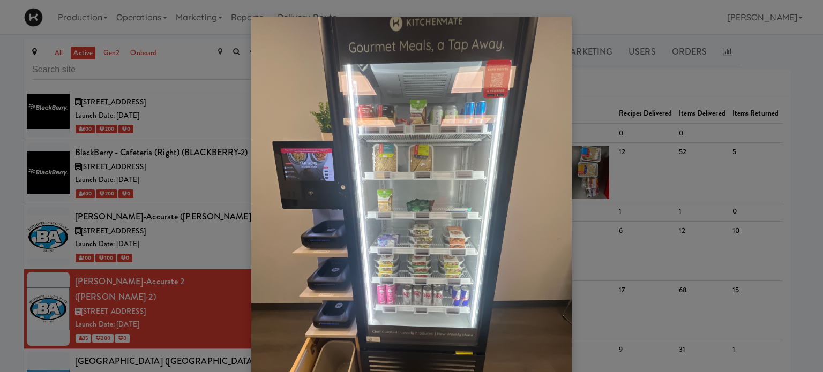
click at [601, 81] on div at bounding box center [411, 186] width 823 height 372
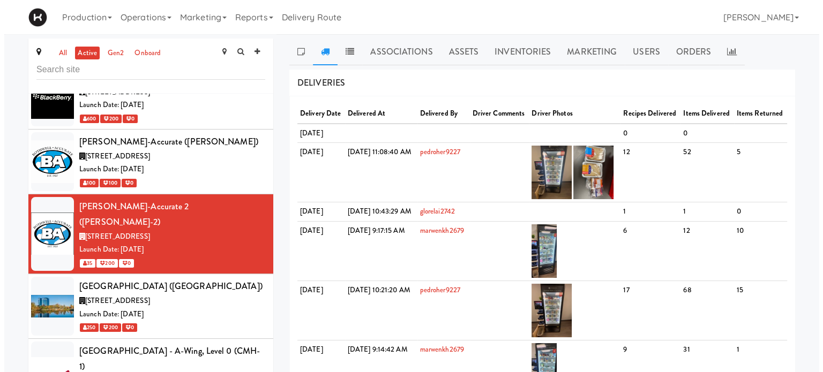
scroll to position [1491, 0]
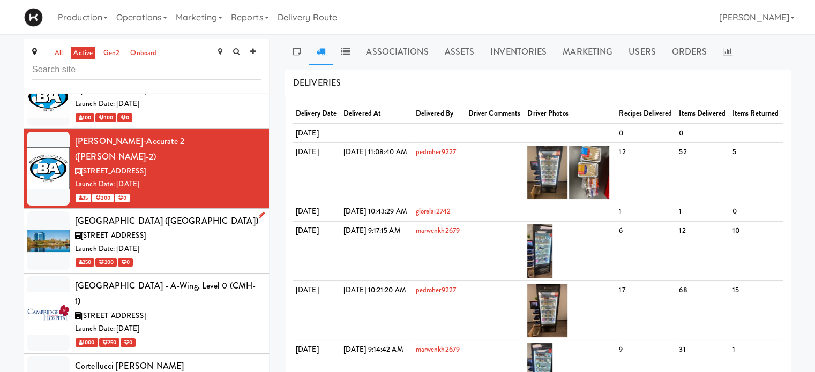
click at [212, 243] on div "Launch Date: [DATE]" at bounding box center [168, 249] width 186 height 13
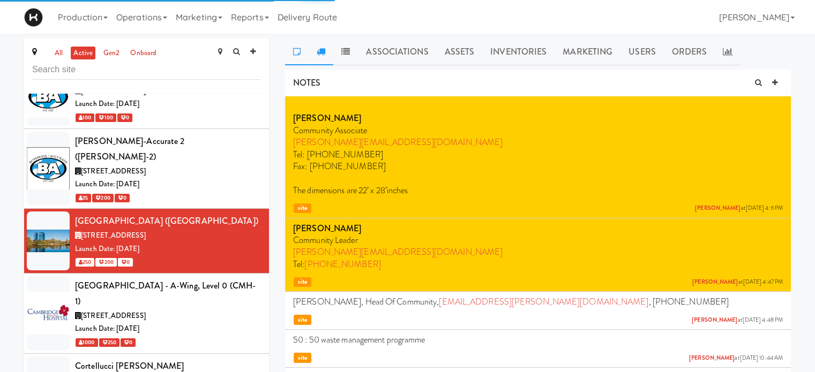
click at [319, 50] on icon at bounding box center [321, 51] width 9 height 9
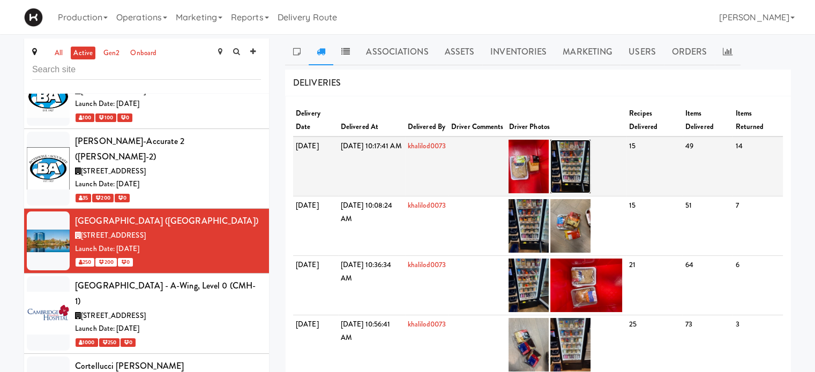
click at [590, 170] on img at bounding box center [570, 167] width 40 height 54
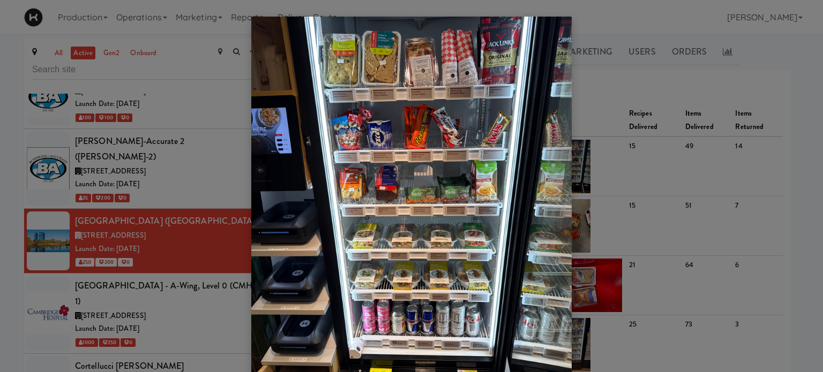
click at [617, 104] on div at bounding box center [411, 186] width 823 height 372
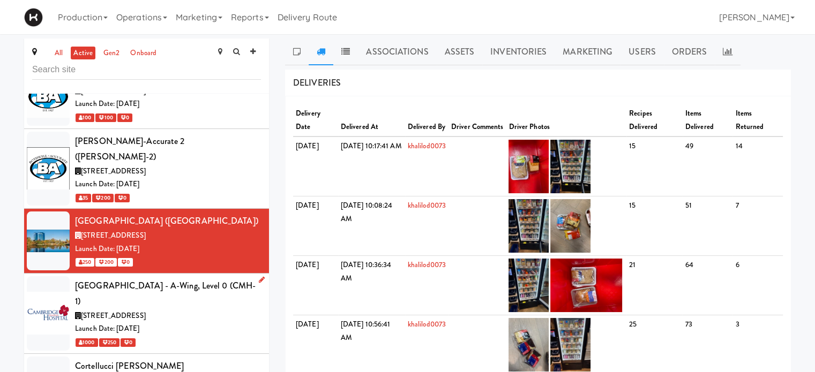
click at [223, 322] on div "Launch Date: [DATE]" at bounding box center [168, 328] width 186 height 13
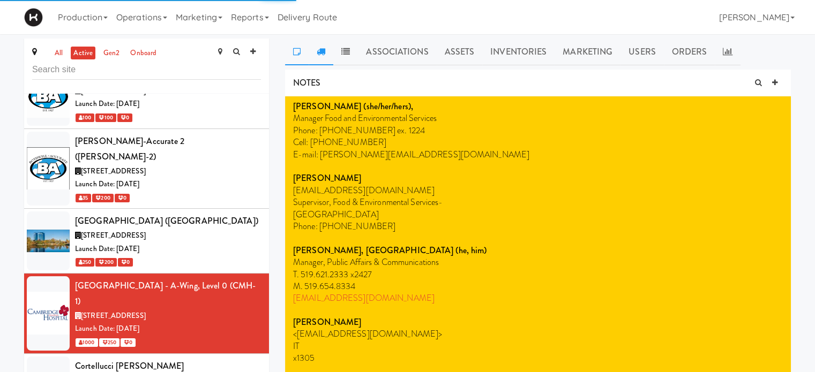
click at [318, 53] on icon at bounding box center [321, 51] width 9 height 9
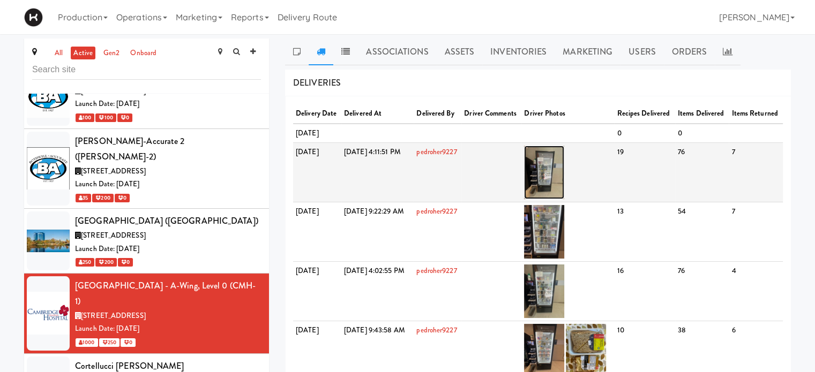
click at [556, 194] on img at bounding box center [544, 173] width 40 height 54
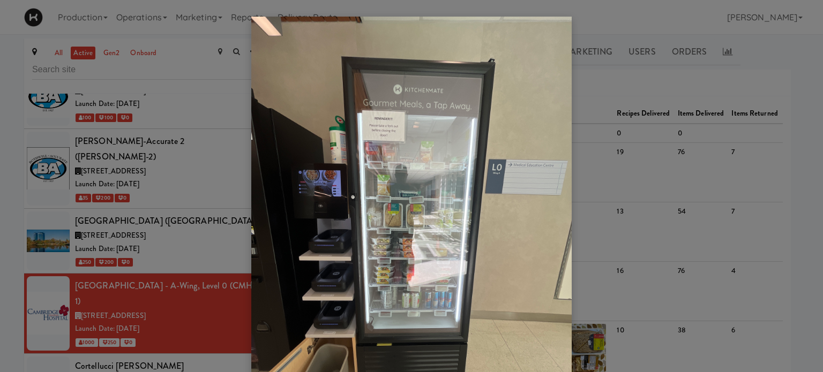
click at [598, 98] on div at bounding box center [411, 186] width 823 height 372
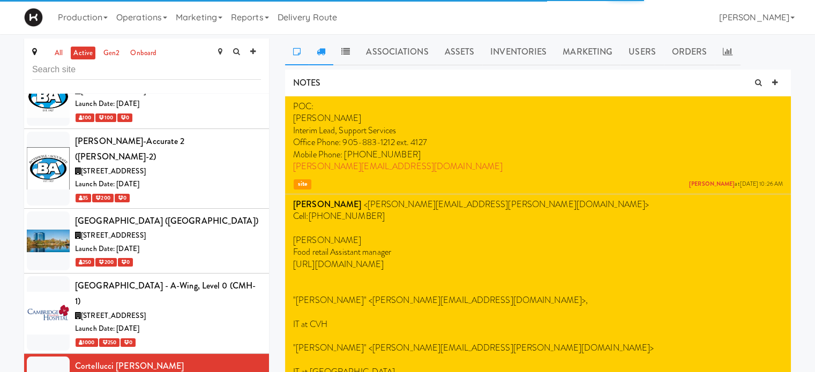
click at [325, 55] on link at bounding box center [321, 52] width 25 height 27
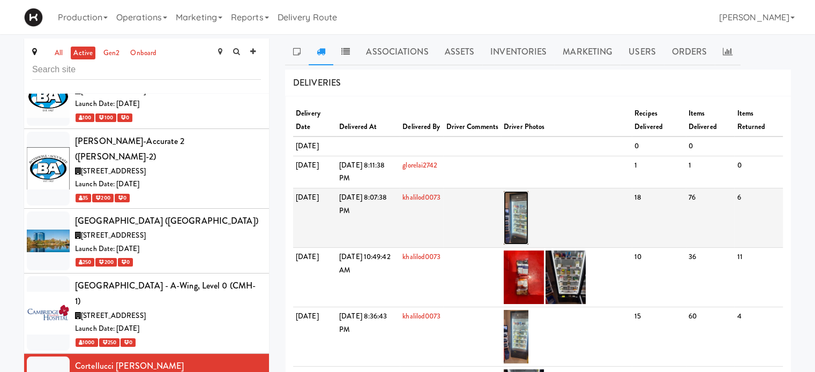
click at [525, 214] on img at bounding box center [516, 218] width 25 height 54
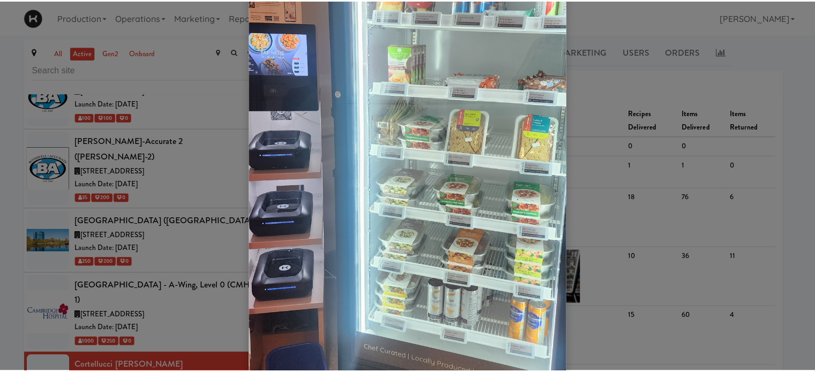
scroll to position [220, 0]
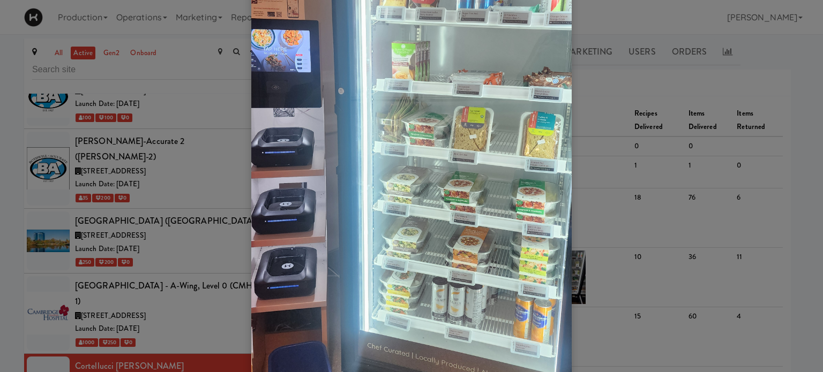
click at [585, 87] on div at bounding box center [411, 186] width 823 height 372
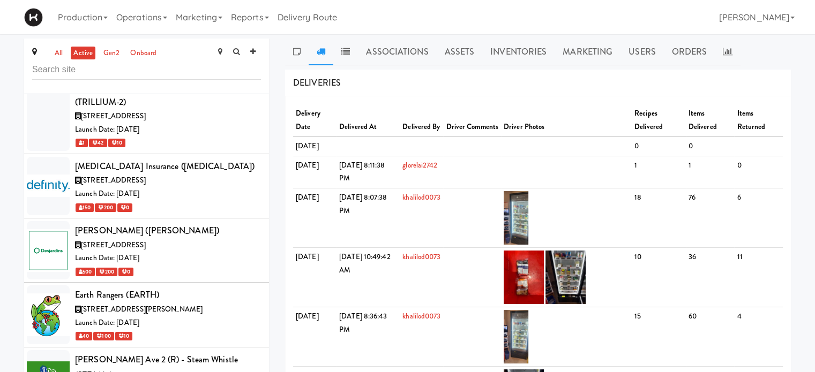
scroll to position [1932, 0]
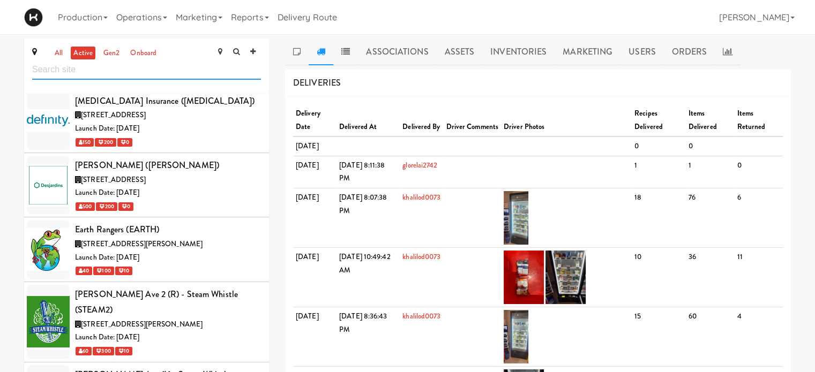
click at [141, 74] on input "text" at bounding box center [146, 70] width 229 height 20
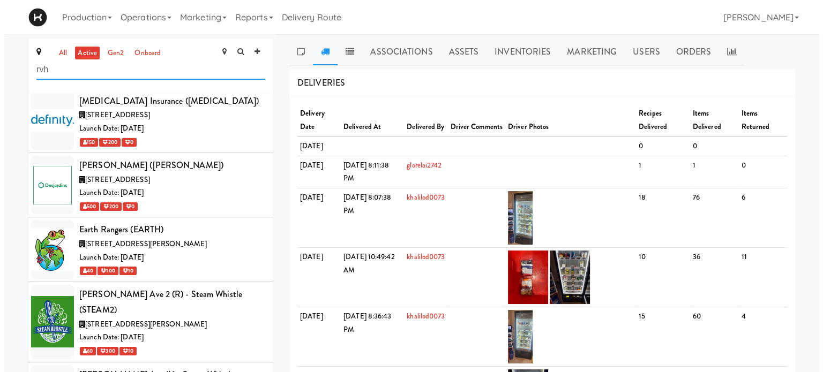
scroll to position [0, 0]
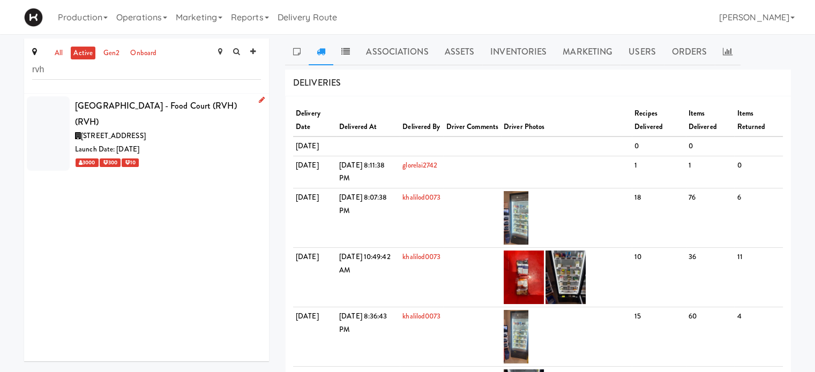
click at [175, 127] on div "[GEOGRAPHIC_DATA] - Food Court (RVH) (RVH)" at bounding box center [168, 114] width 186 height 32
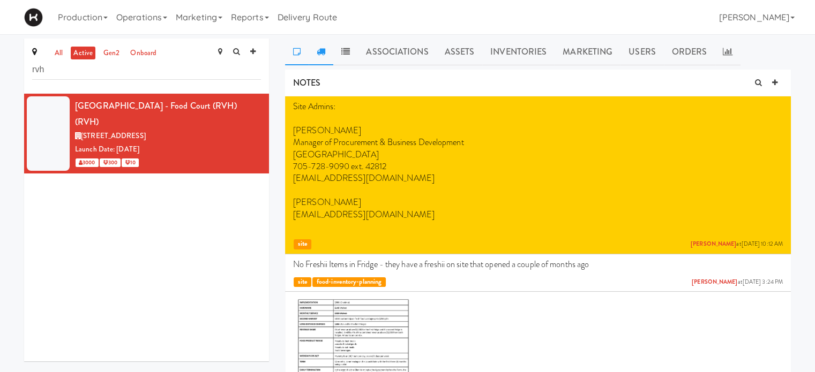
click at [319, 50] on icon at bounding box center [321, 51] width 9 height 9
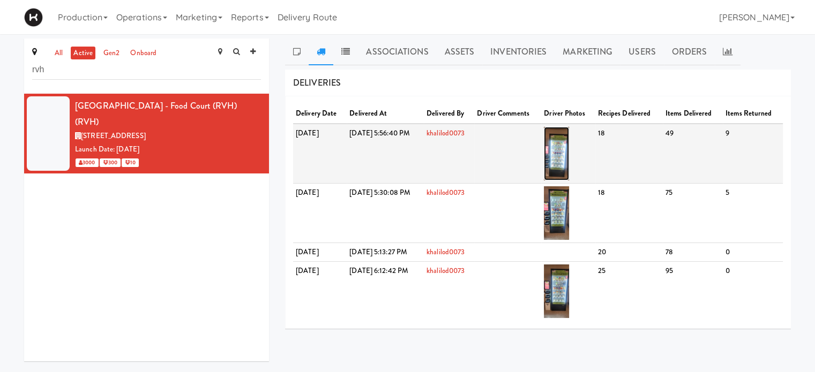
click at [569, 158] on img at bounding box center [556, 154] width 25 height 54
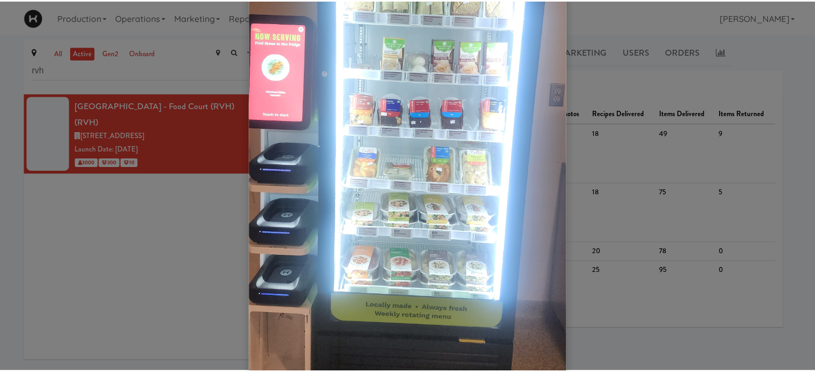
scroll to position [107, 0]
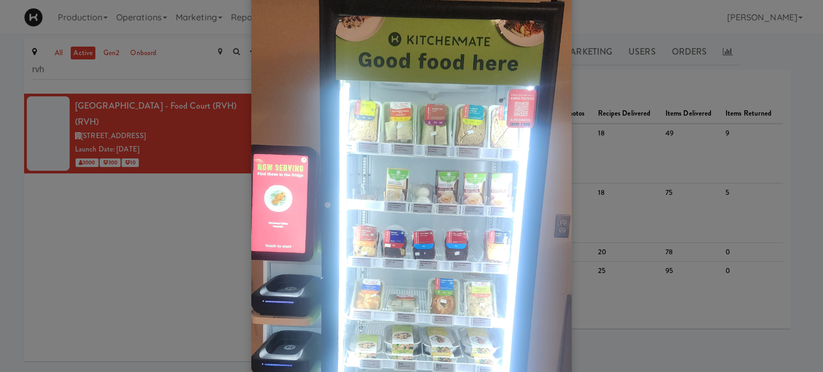
click at [782, 69] on div at bounding box center [411, 186] width 823 height 372
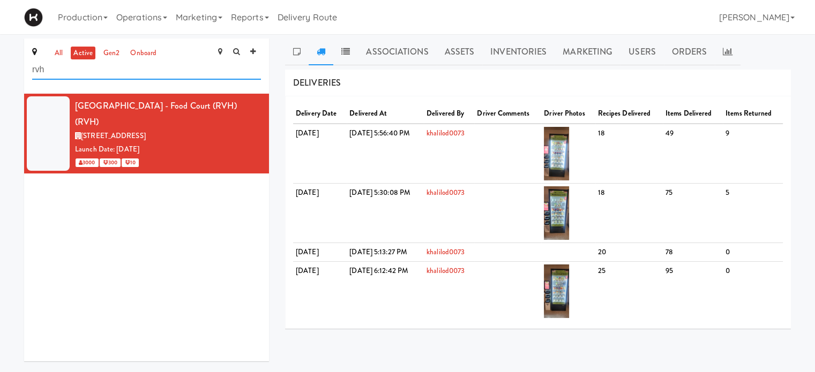
click at [121, 74] on input "rvh" at bounding box center [146, 70] width 229 height 20
type input "r"
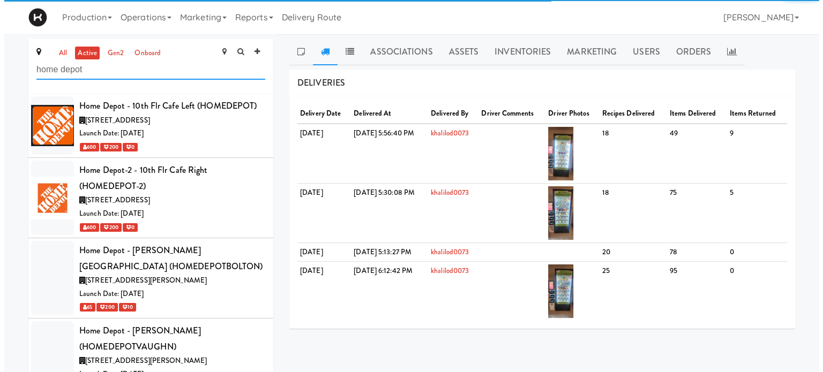
scroll to position [0, 0]
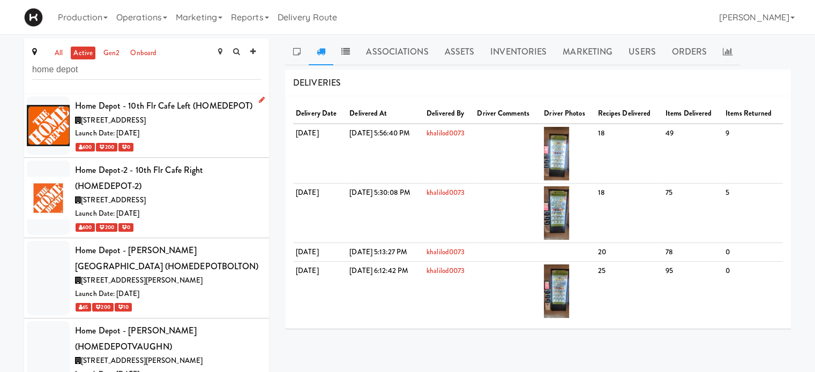
click at [213, 128] on div "Launch Date: [DATE]" at bounding box center [168, 133] width 186 height 13
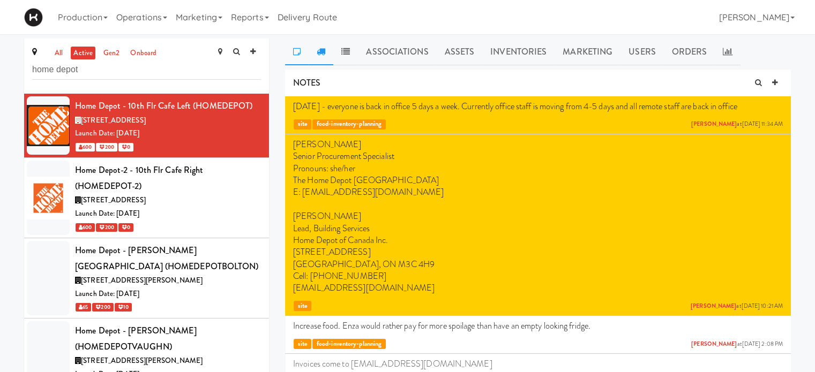
click at [323, 52] on icon at bounding box center [321, 51] width 9 height 9
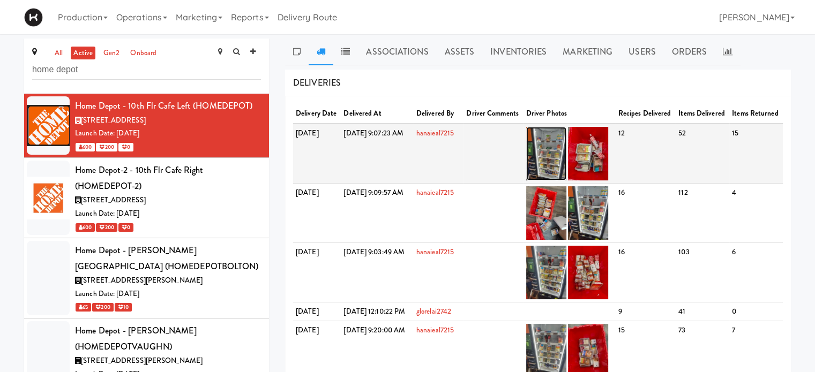
click at [566, 167] on img at bounding box center [546, 154] width 40 height 54
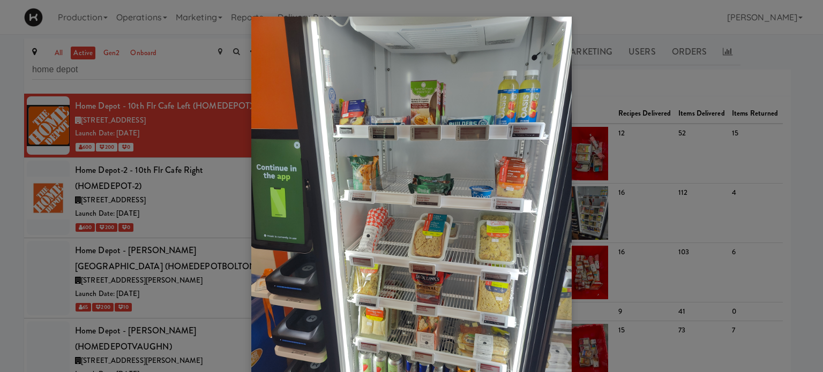
click at [804, 161] on div at bounding box center [411, 186] width 823 height 372
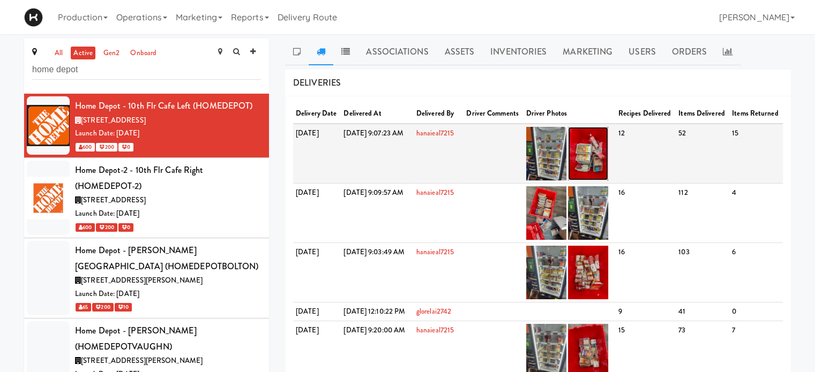
click at [608, 156] on img at bounding box center [588, 154] width 40 height 54
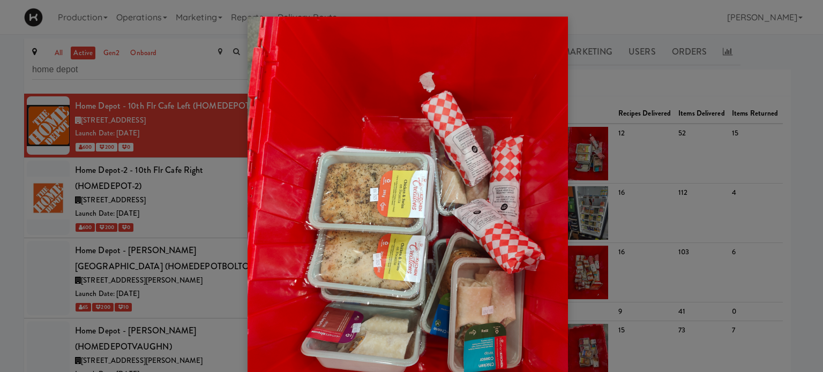
click at [746, 213] on div at bounding box center [411, 186] width 823 height 372
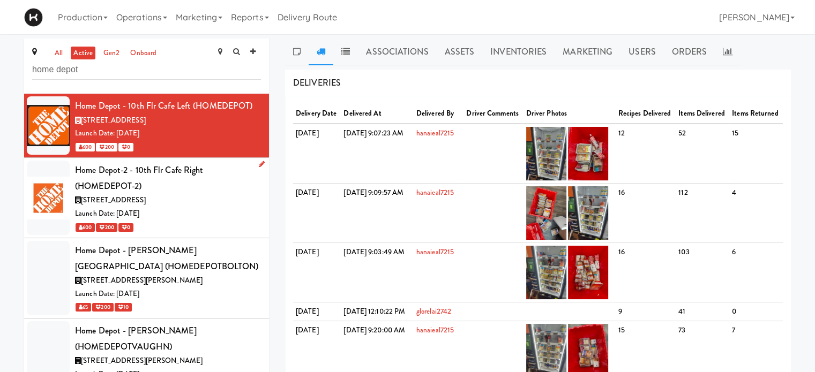
click at [242, 185] on div "Home Depot-2 - 10th Flr Cafe Right (HOMEDEPOT-2)" at bounding box center [168, 178] width 186 height 32
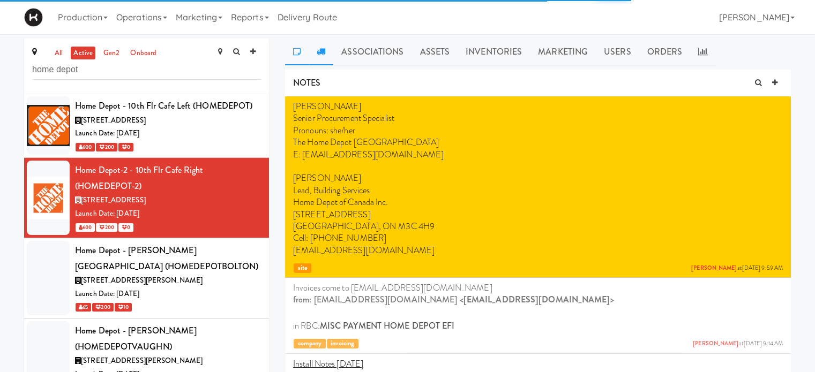
click at [324, 49] on icon at bounding box center [321, 51] width 9 height 9
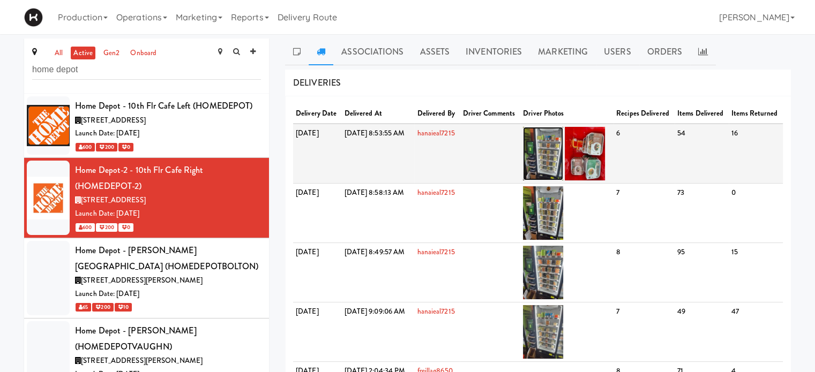
click at [563, 155] on img at bounding box center [543, 154] width 40 height 54
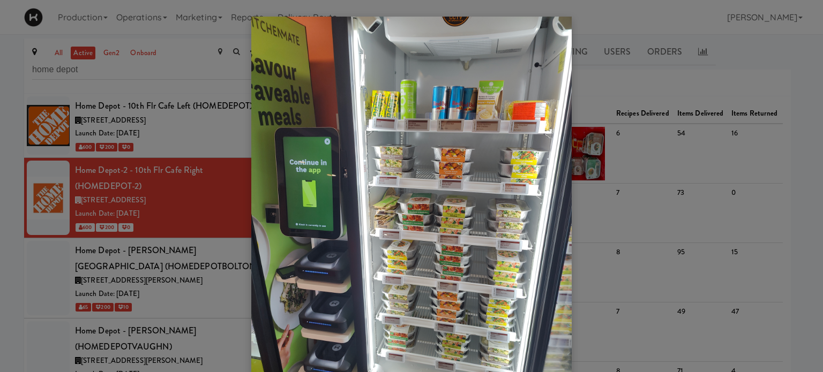
click at [786, 79] on div at bounding box center [411, 186] width 823 height 372
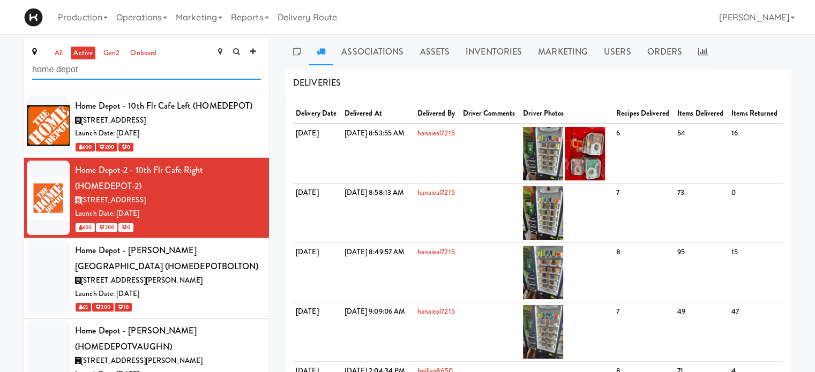
click at [96, 74] on input "home depot" at bounding box center [146, 70] width 229 height 20
type input "h"
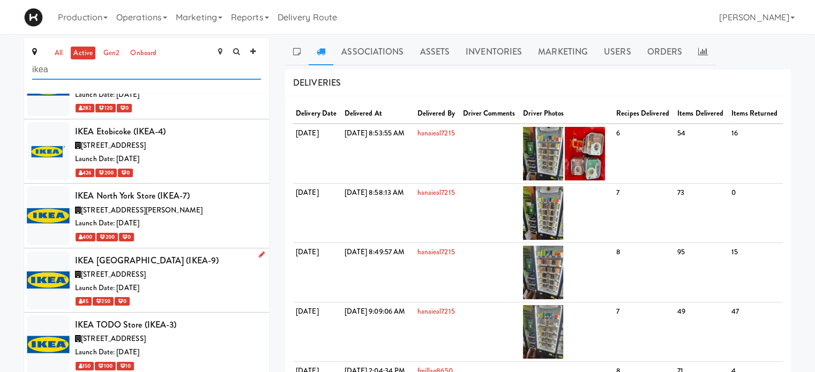
scroll to position [178, 0]
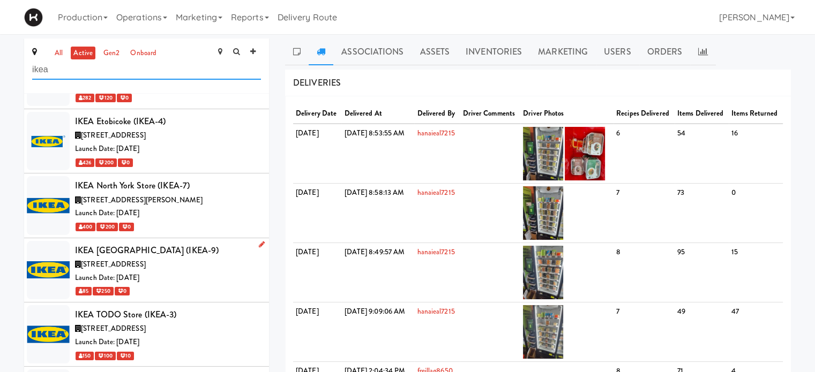
type input "ikea"
click at [194, 278] on div "Launch Date: [DATE]" at bounding box center [168, 278] width 186 height 13
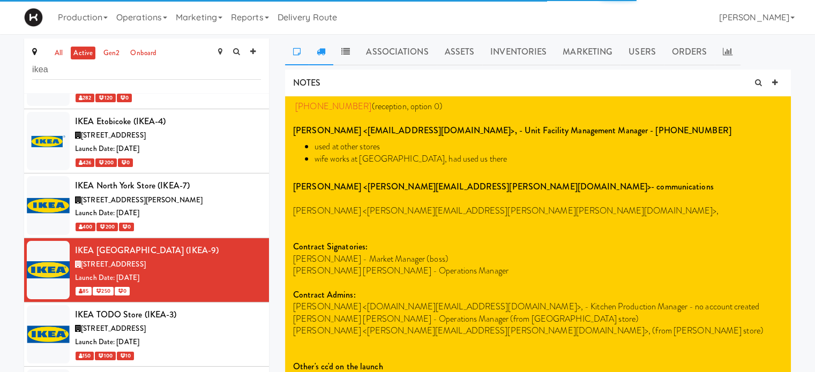
click at [317, 53] on icon at bounding box center [321, 51] width 9 height 9
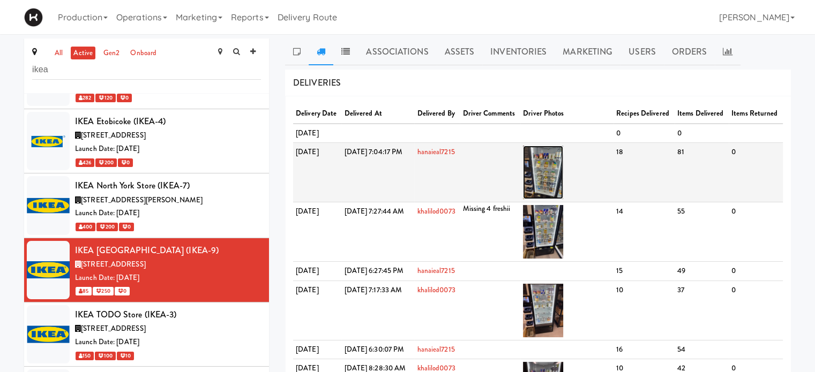
click at [563, 199] on img at bounding box center [543, 173] width 40 height 54
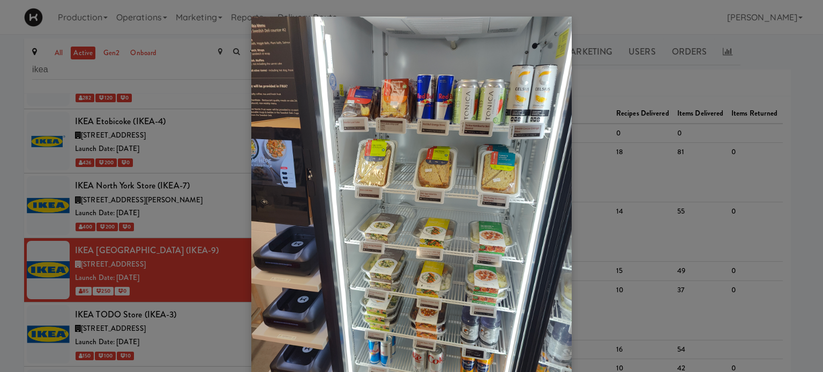
click at [793, 183] on div at bounding box center [411, 186] width 823 height 372
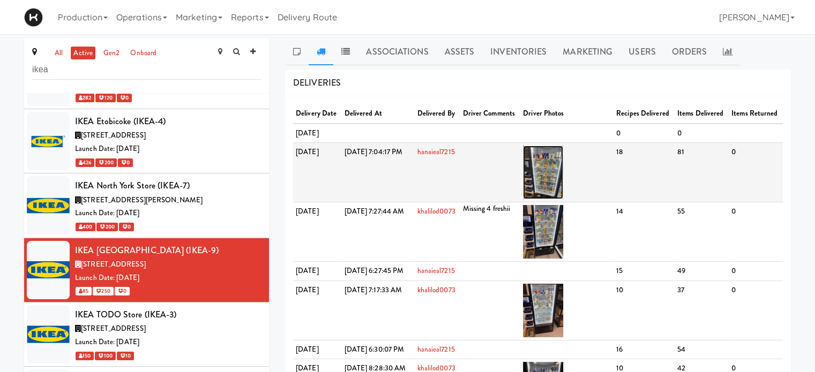
click at [563, 195] on img at bounding box center [543, 173] width 40 height 54
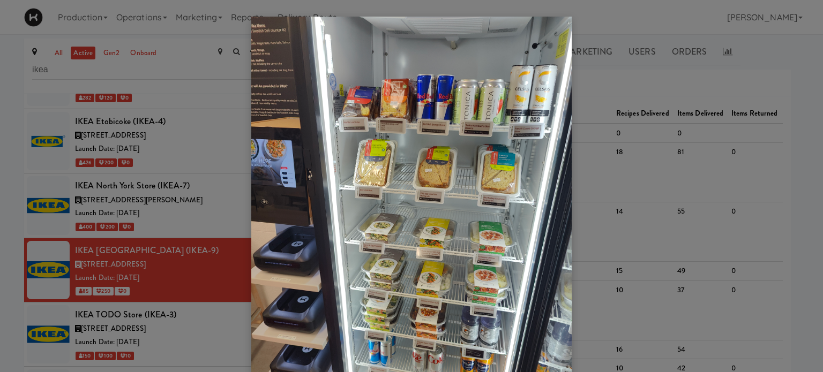
click at [792, 117] on div at bounding box center [411, 186] width 823 height 372
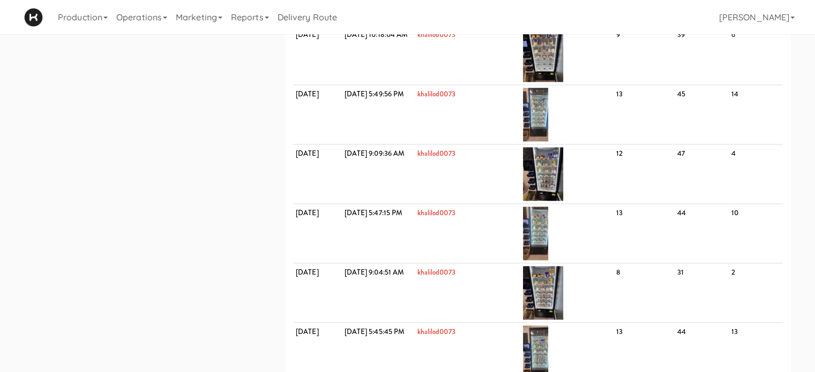
scroll to position [1022, 0]
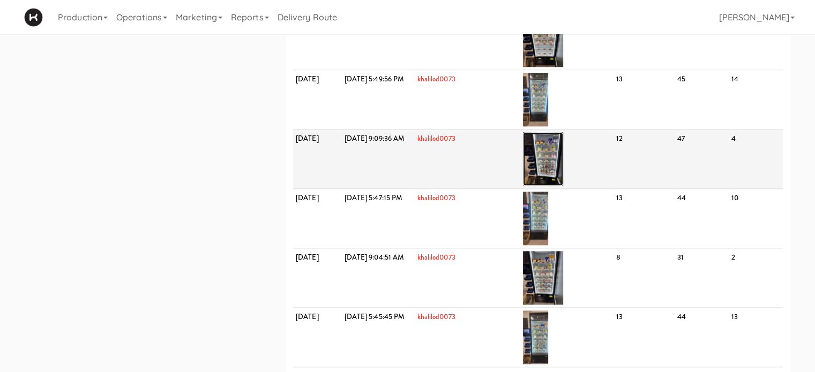
click at [563, 186] on img at bounding box center [543, 159] width 40 height 54
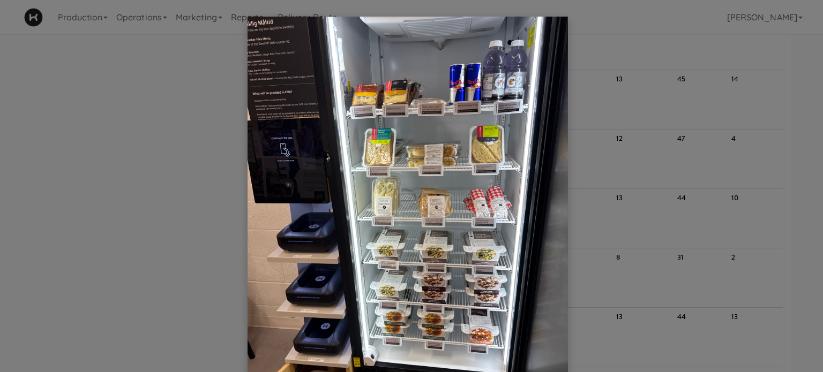
click at [780, 171] on div at bounding box center [411, 186] width 823 height 372
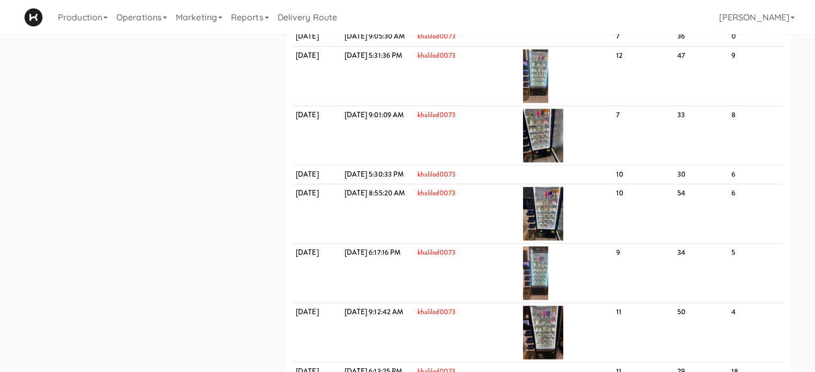
scroll to position [1497, 0]
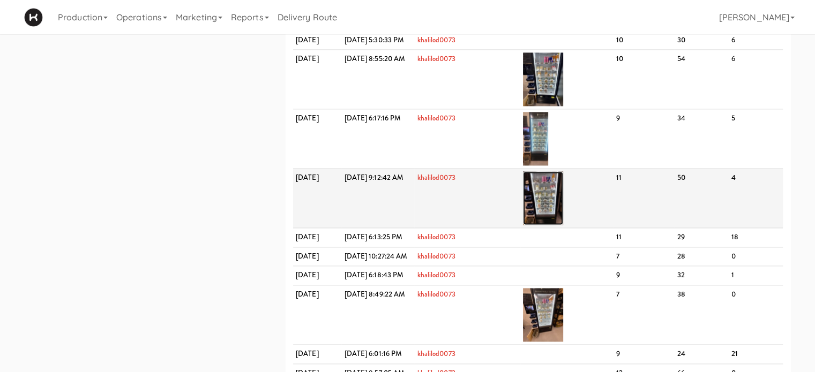
click at [563, 225] on img at bounding box center [543, 198] width 40 height 54
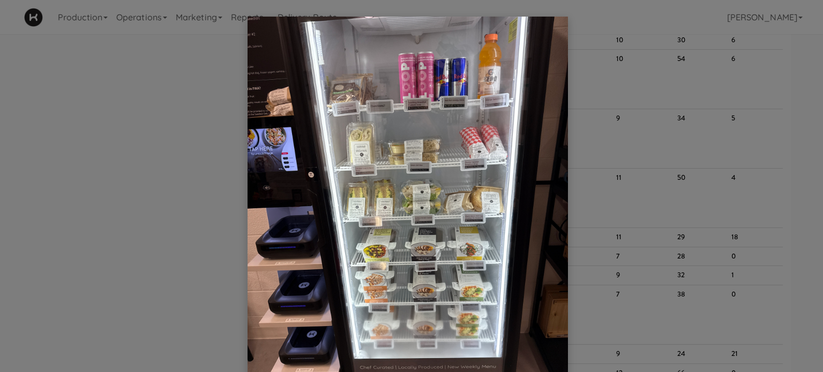
click at [814, 216] on div at bounding box center [411, 186] width 823 height 372
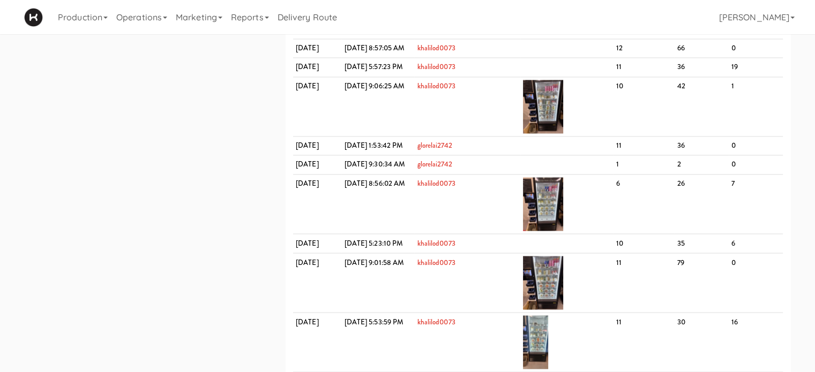
scroll to position [1857, 0]
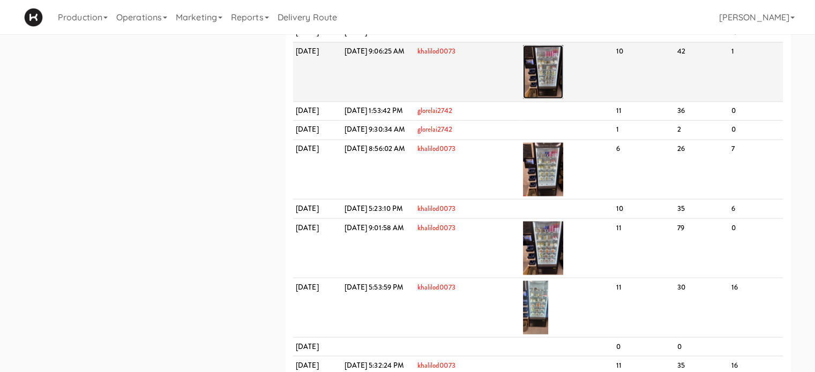
click at [563, 99] on img at bounding box center [543, 72] width 40 height 54
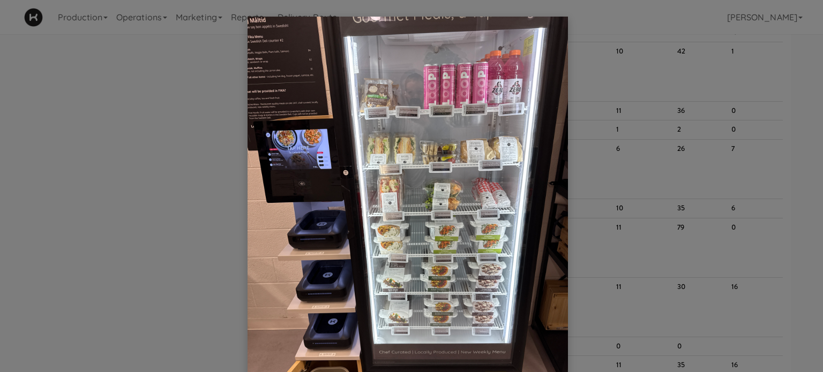
click at [775, 216] on div at bounding box center [411, 186] width 823 height 372
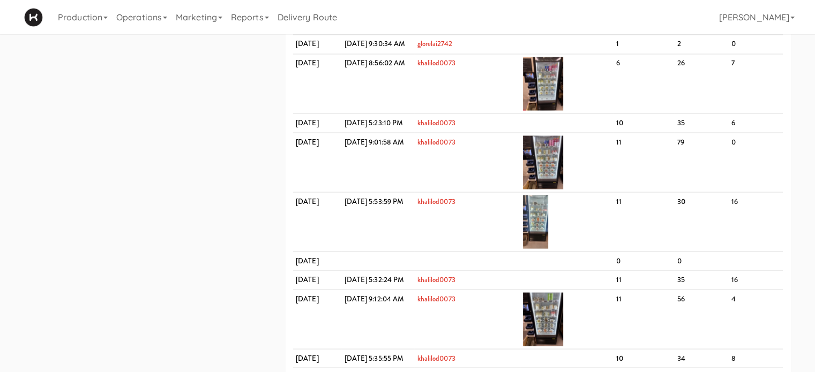
scroll to position [1982, 0]
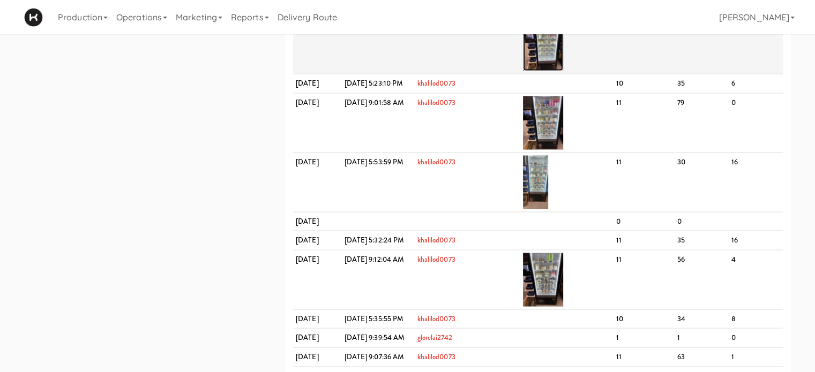
click at [563, 71] on img at bounding box center [543, 44] width 40 height 54
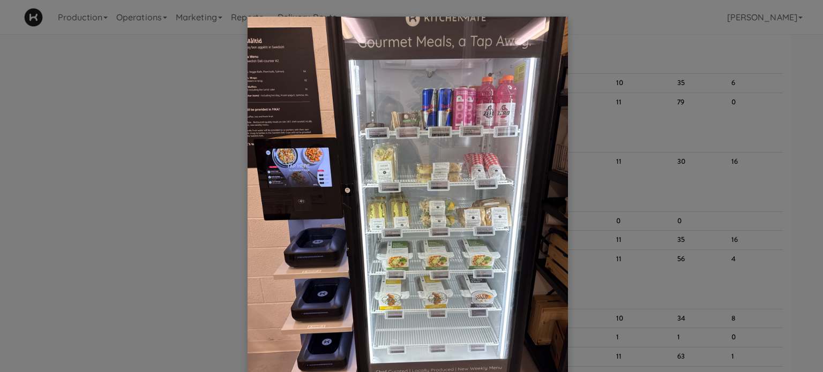
click at [786, 242] on div at bounding box center [411, 186] width 823 height 372
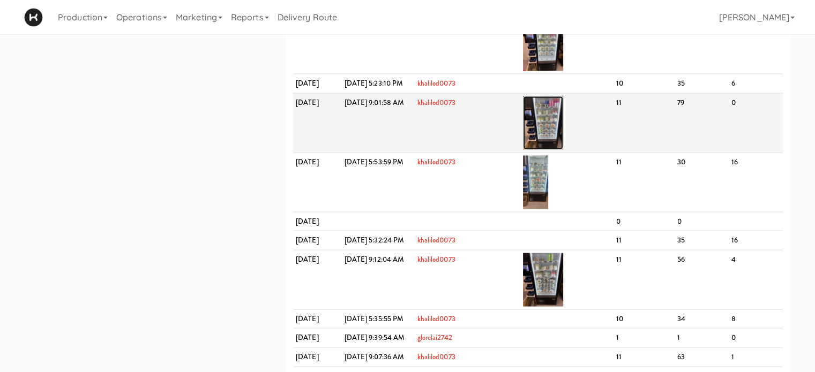
click at [563, 149] on img at bounding box center [543, 123] width 40 height 54
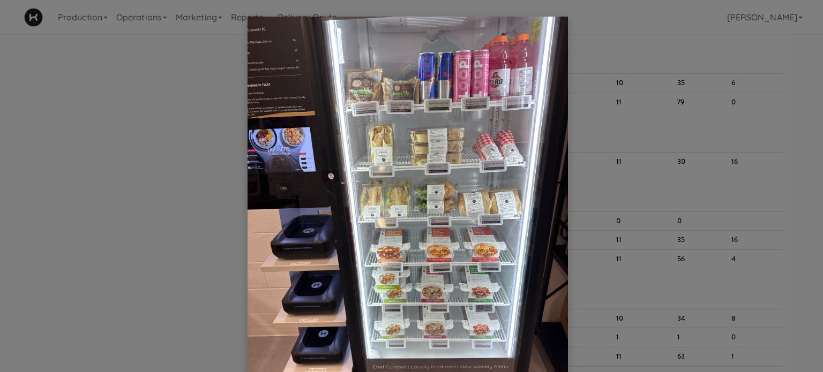
click at [793, 280] on div at bounding box center [411, 186] width 823 height 372
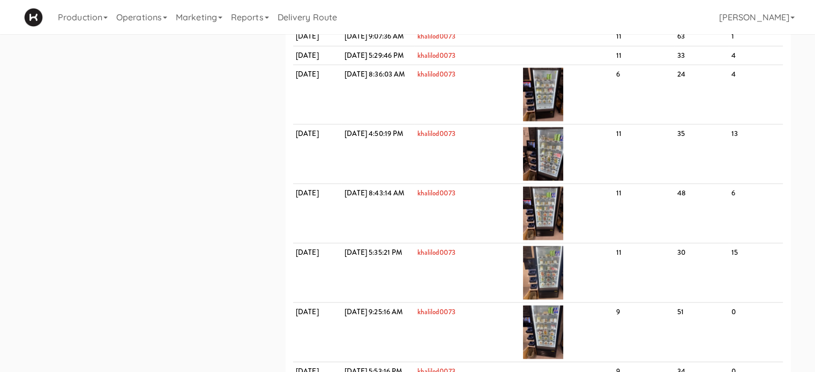
scroll to position [2327, 0]
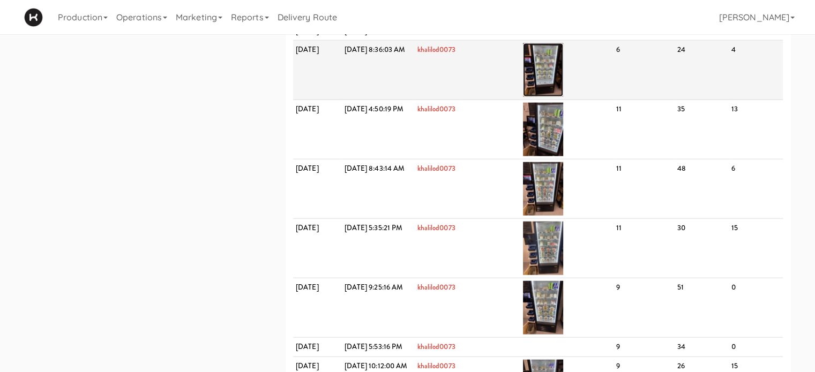
click at [563, 97] on img at bounding box center [543, 70] width 40 height 54
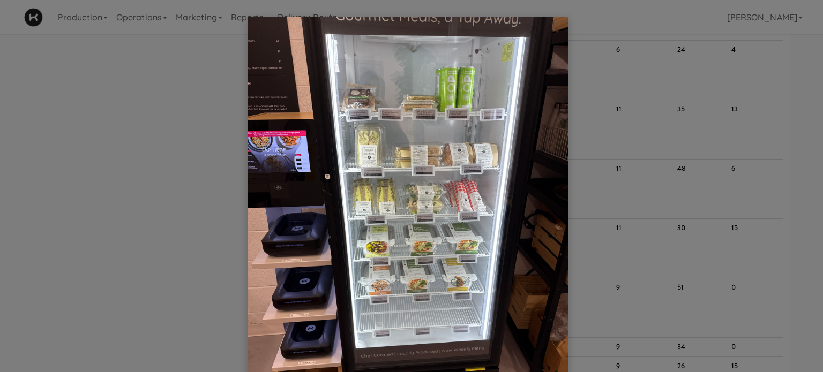
click at [785, 239] on div at bounding box center [411, 186] width 823 height 372
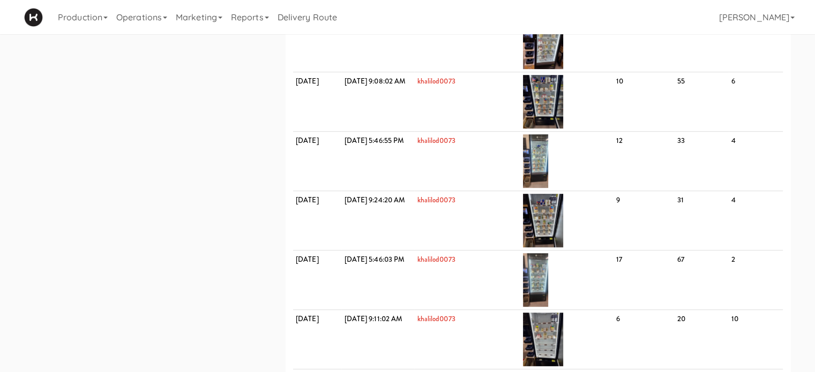
scroll to position [495, 0]
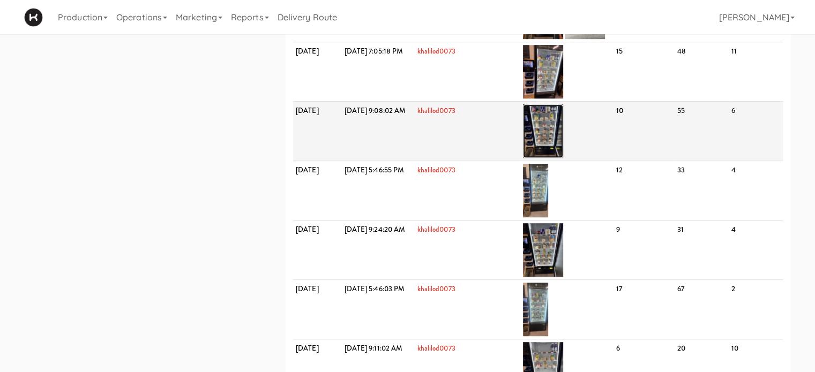
click at [559, 158] on img at bounding box center [543, 131] width 40 height 54
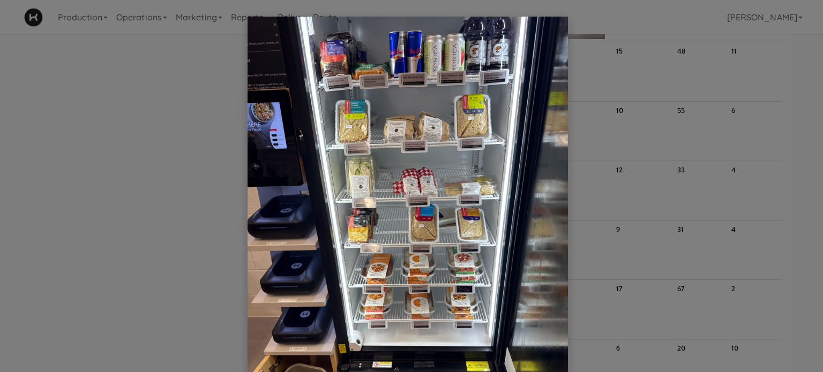
click at [792, 171] on div at bounding box center [411, 186] width 823 height 372
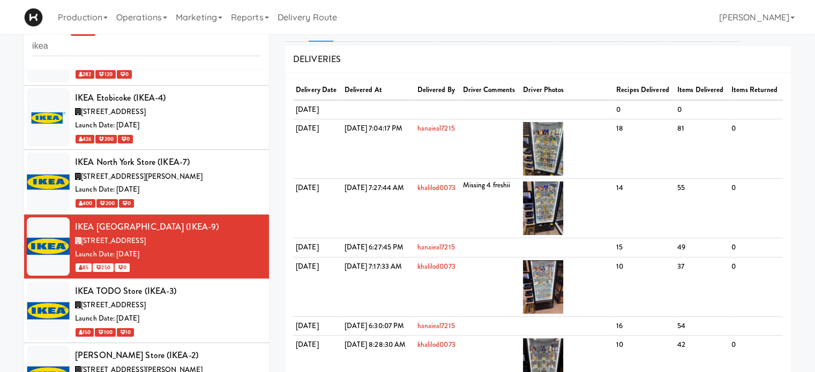
scroll to position [9, 0]
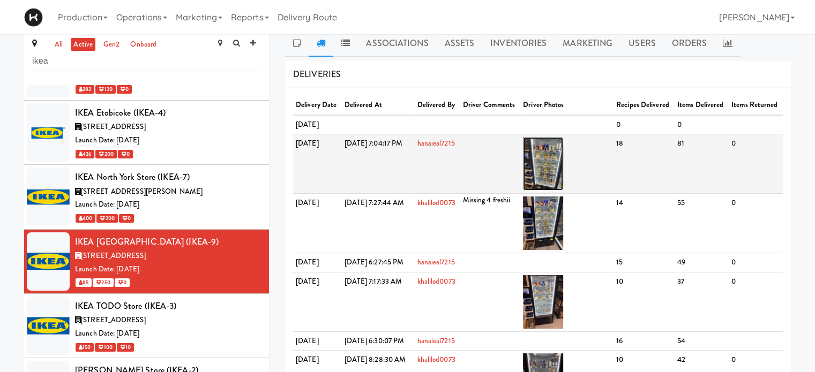
click at [563, 190] on img at bounding box center [543, 164] width 40 height 54
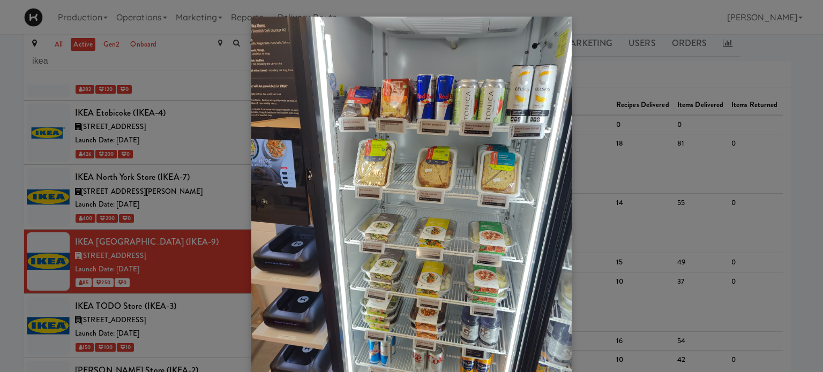
click at [782, 171] on div at bounding box center [411, 186] width 823 height 372
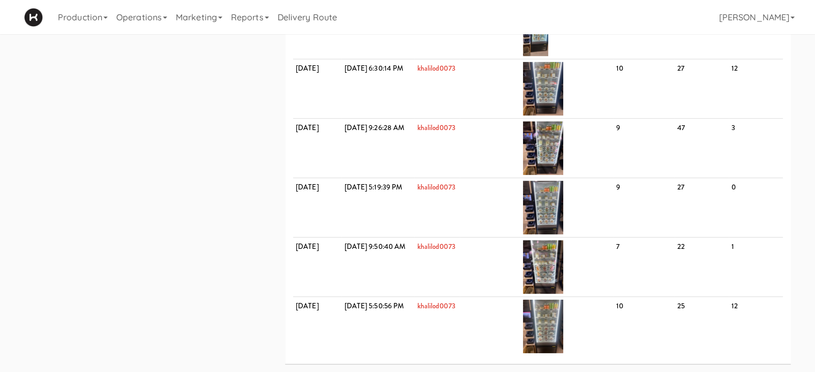
scroll to position [3726, 0]
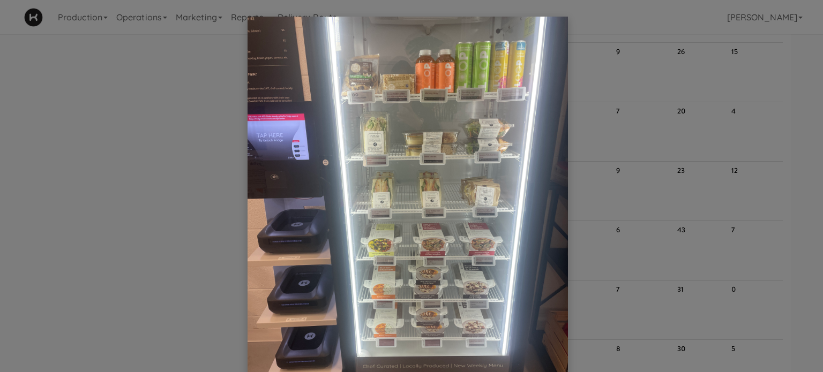
click at [793, 220] on div at bounding box center [411, 186] width 823 height 372
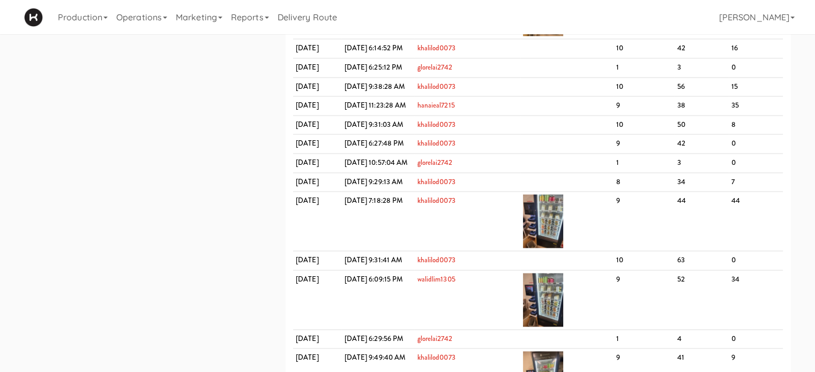
scroll to position [5713, 0]
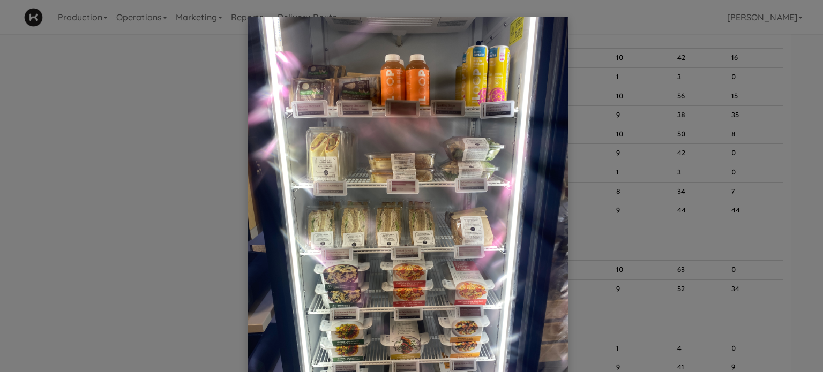
click at [789, 182] on div at bounding box center [411, 186] width 823 height 372
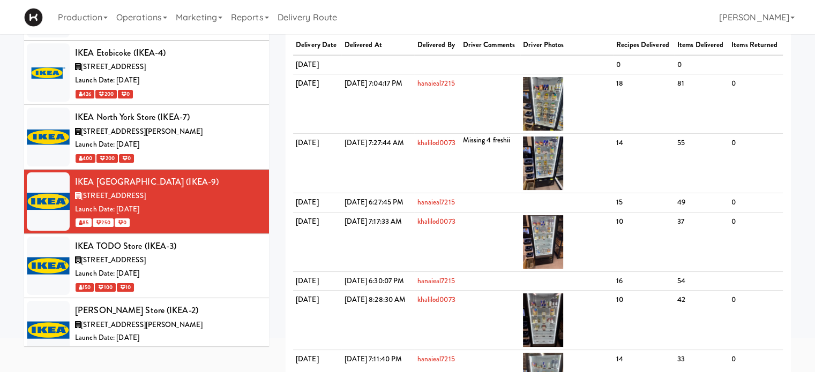
scroll to position [0, 0]
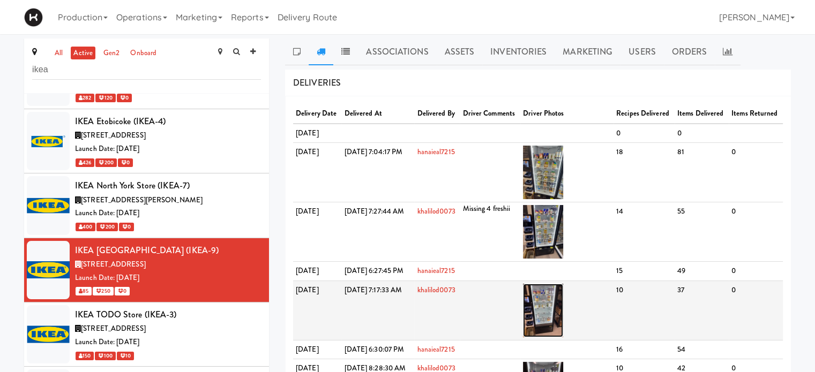
click at [563, 334] on img at bounding box center [543, 311] width 40 height 54
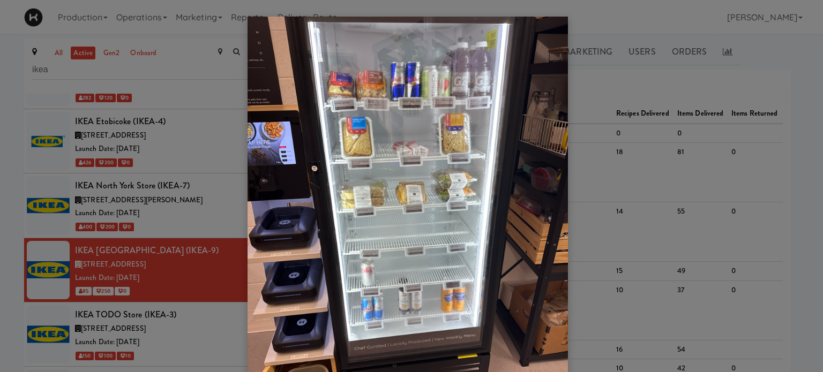
click at [793, 239] on div at bounding box center [411, 186] width 823 height 372
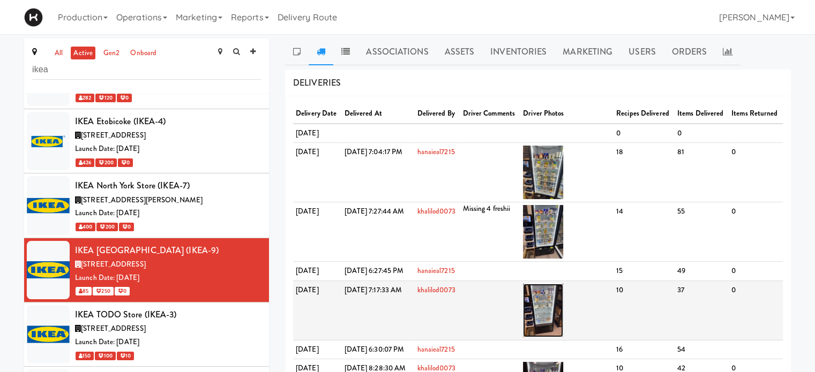
click at [563, 337] on img at bounding box center [543, 311] width 40 height 54
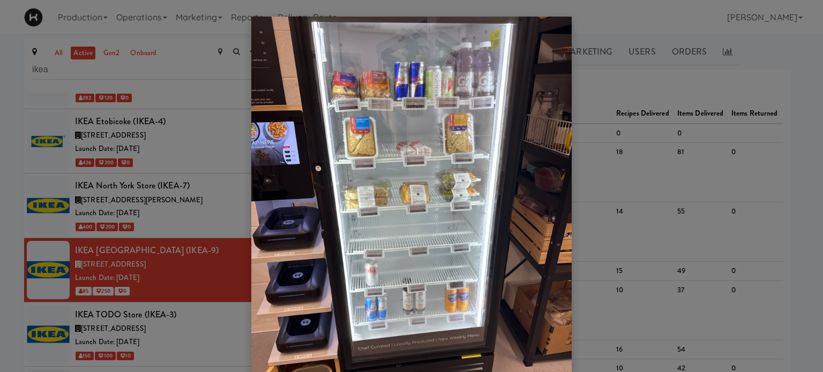
click at [780, 235] on div at bounding box center [411, 186] width 823 height 372
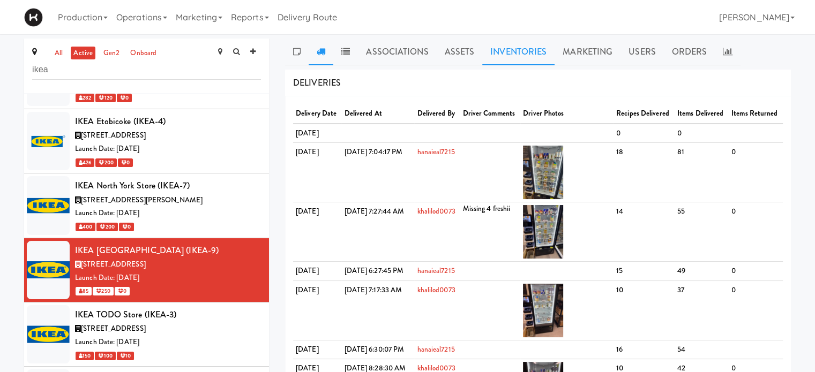
click at [531, 55] on link "Inventories" at bounding box center [518, 52] width 72 height 27
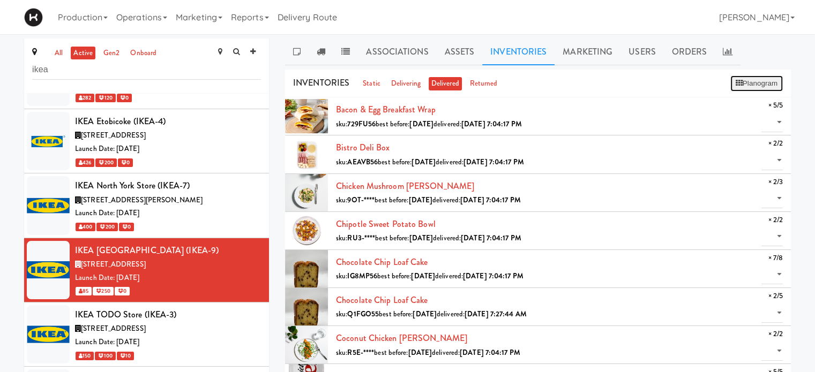
click at [757, 78] on button "Planogram" at bounding box center [756, 84] width 52 height 16
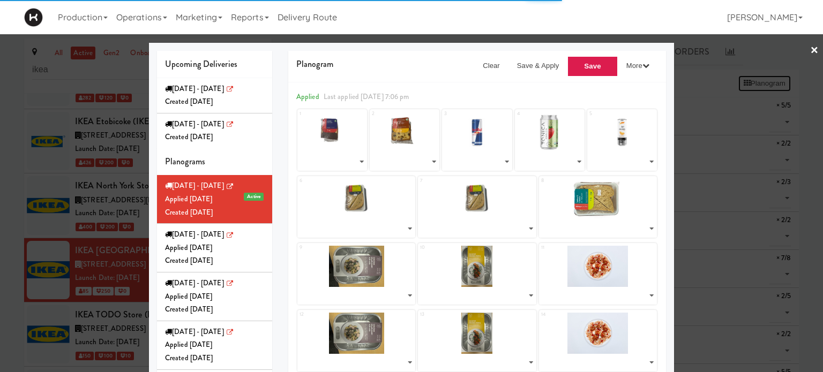
select select "number:276123"
select select "number:276083"
select select "number:271582"
select select "number:276034"
select select "number:273744"
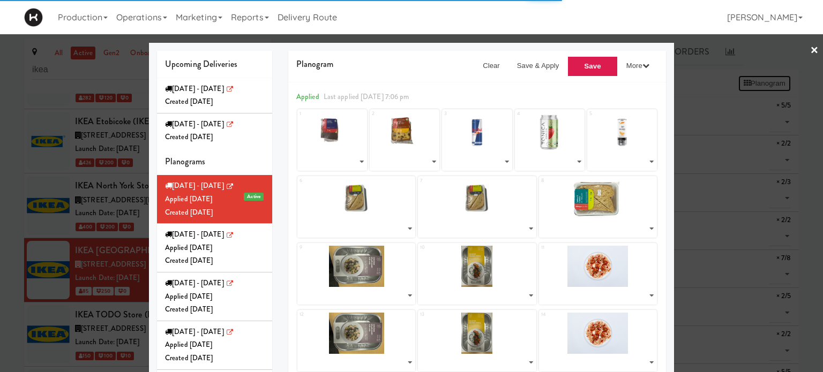
select select "number:275852"
select select "number:275975"
select select "number:274125"
select select "number:274351"
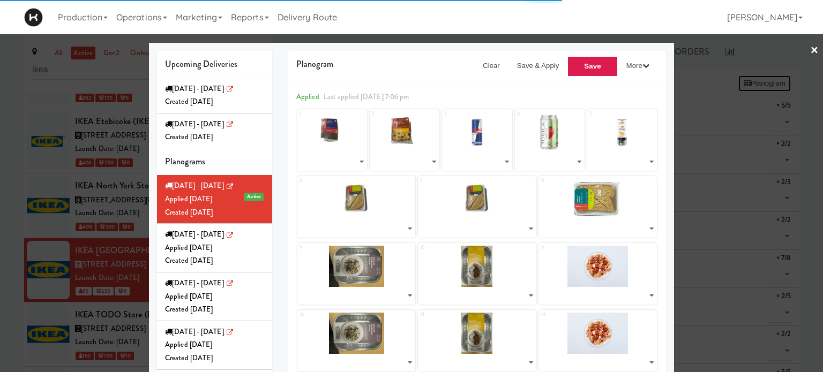
select select "number:274186"
select select "number:274125"
select select "number:274351"
select select "number:274186"
select select "number:274305"
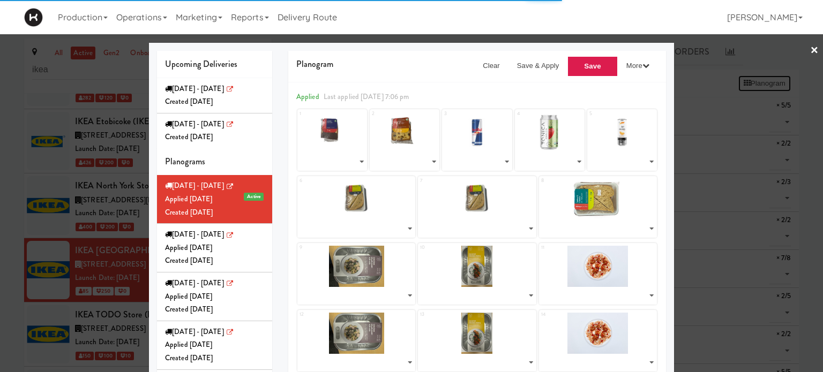
select select "number:274246"
select select "number:275513"
select select "number:268230"
select select "number:275567"
select select "number:275599"
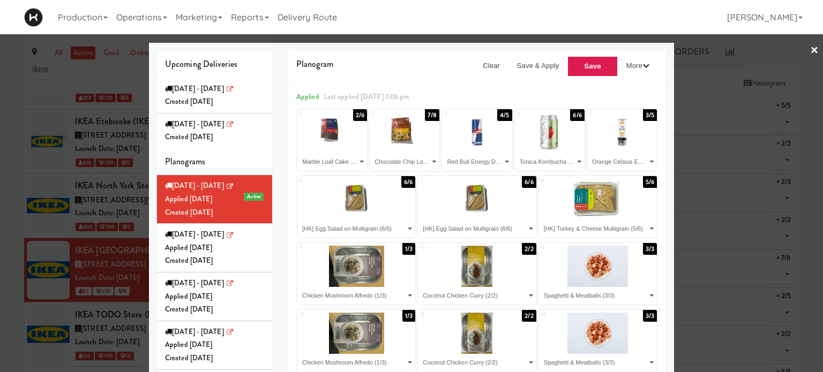
click at [810, 48] on link "×" at bounding box center [814, 50] width 9 height 33
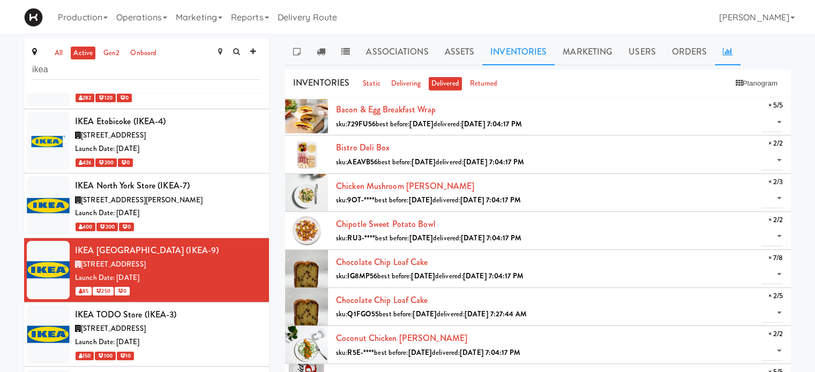
click at [717, 55] on link at bounding box center [728, 52] width 26 height 27
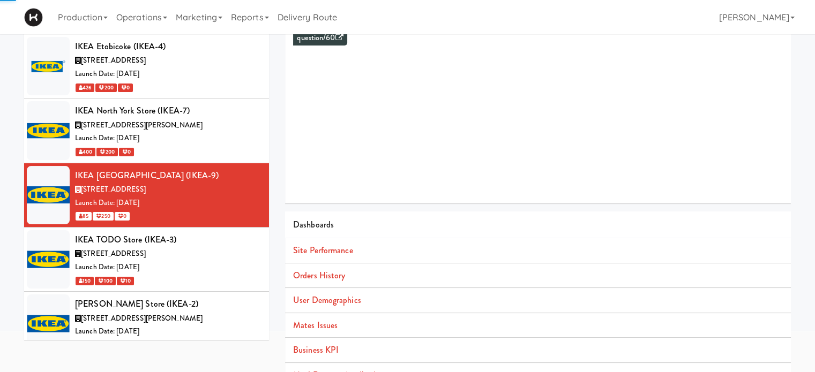
scroll to position [97, 0]
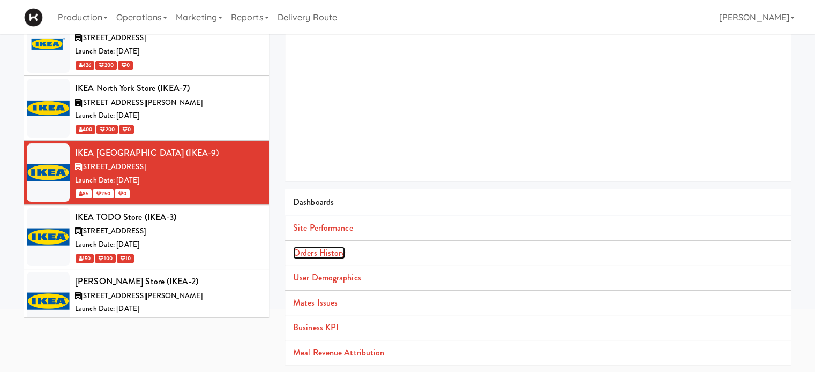
click at [313, 255] on link "Orders History" at bounding box center [319, 253] width 52 height 12
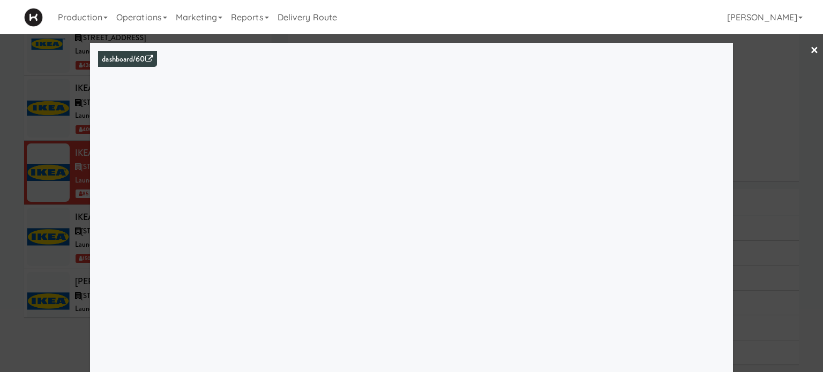
click at [810, 57] on link "×" at bounding box center [814, 50] width 9 height 33
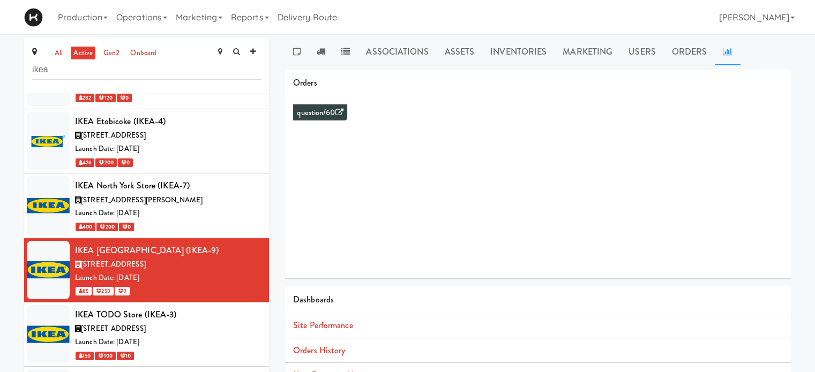
scroll to position [97, 0]
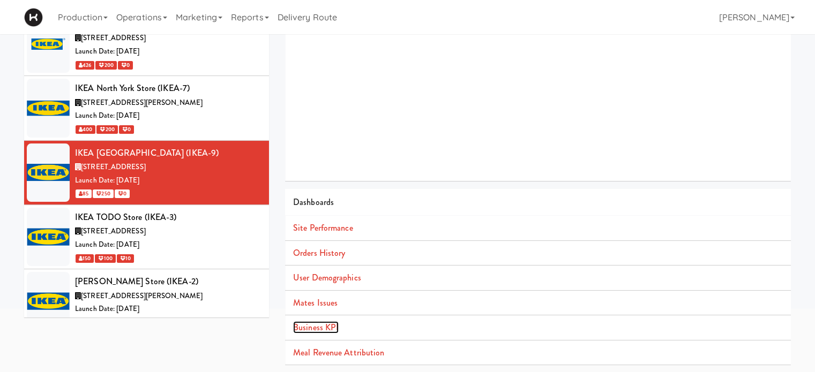
click at [311, 328] on link "Business KPI" at bounding box center [316, 327] width 46 height 12
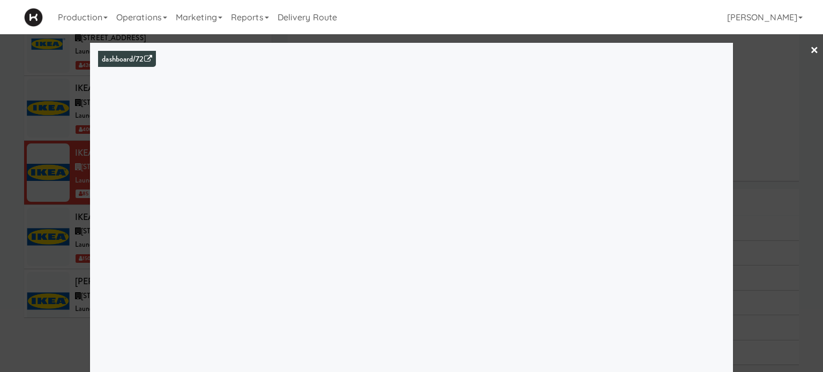
click at [810, 43] on link "×" at bounding box center [814, 50] width 9 height 33
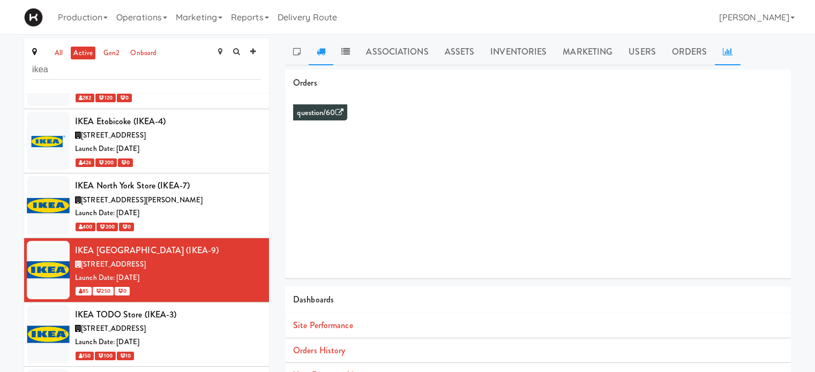
click at [324, 47] on icon at bounding box center [321, 51] width 9 height 9
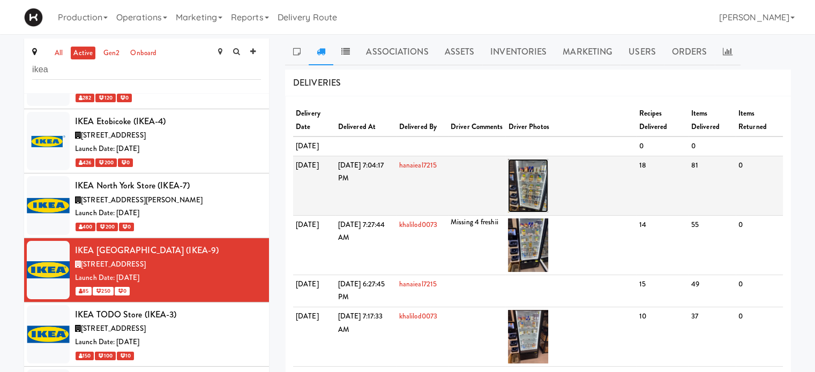
click at [546, 186] on img at bounding box center [528, 186] width 40 height 54
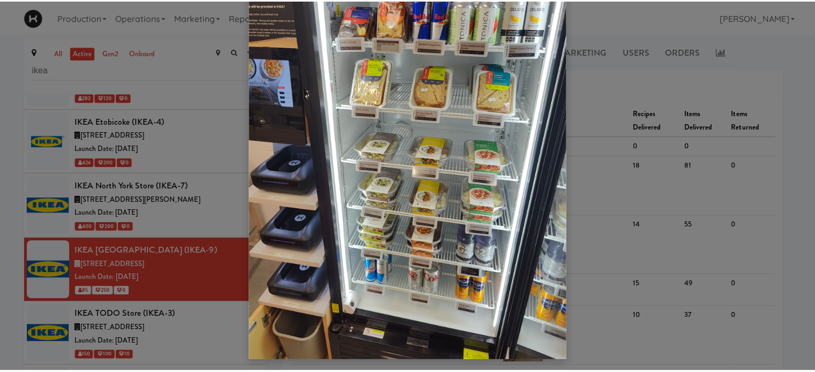
scroll to position [87, 0]
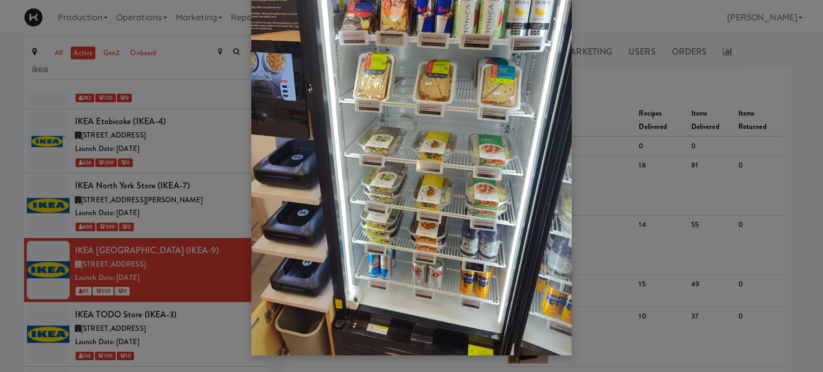
click at [788, 78] on div at bounding box center [411, 186] width 823 height 372
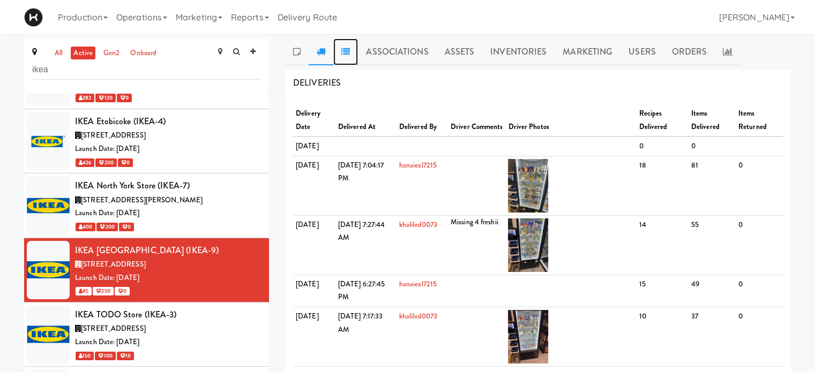
click at [345, 56] on link at bounding box center [345, 52] width 25 height 27
click at [523, 57] on link "Inventories" at bounding box center [518, 52] width 72 height 27
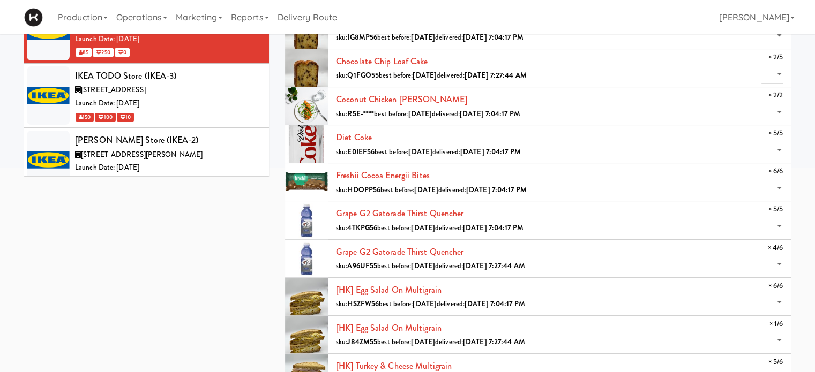
scroll to position [0, 0]
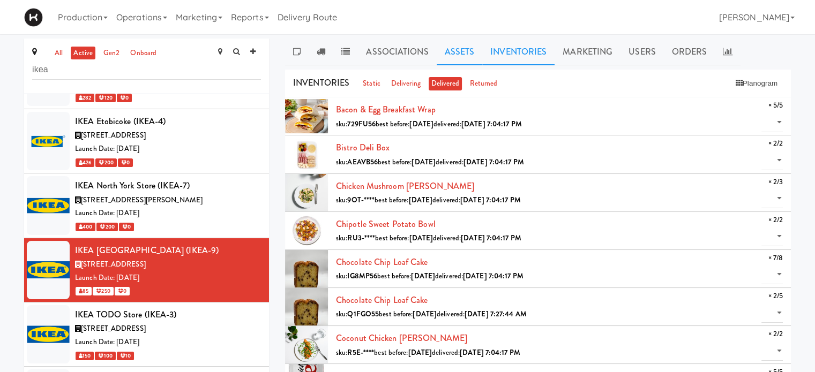
click at [458, 52] on link "Assets" at bounding box center [460, 52] width 46 height 27
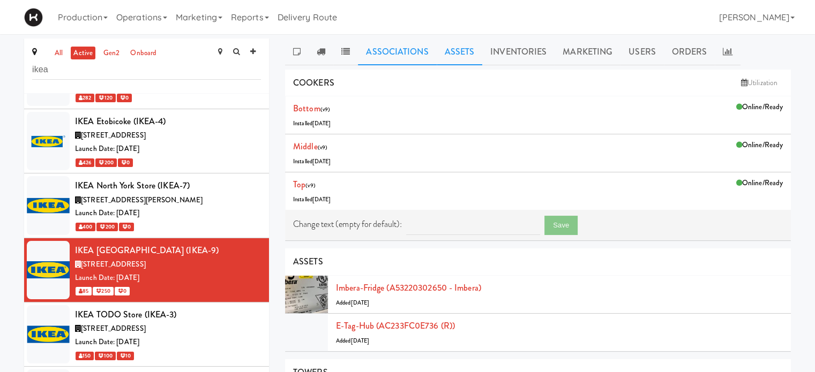
click at [410, 50] on link "Associations" at bounding box center [397, 52] width 78 height 27
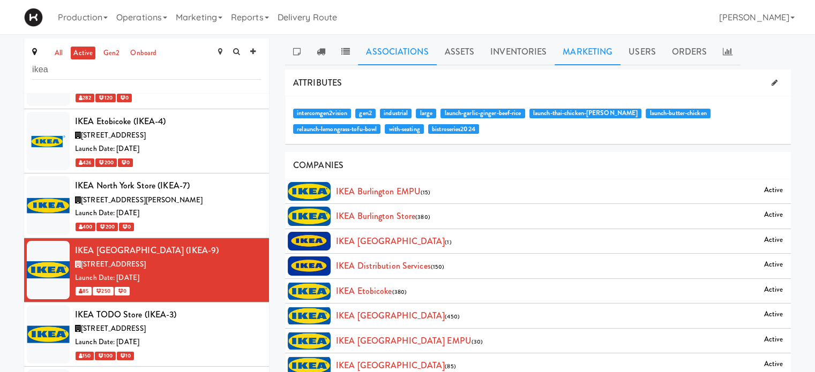
click at [584, 53] on link "Marketing" at bounding box center [587, 52] width 66 height 27
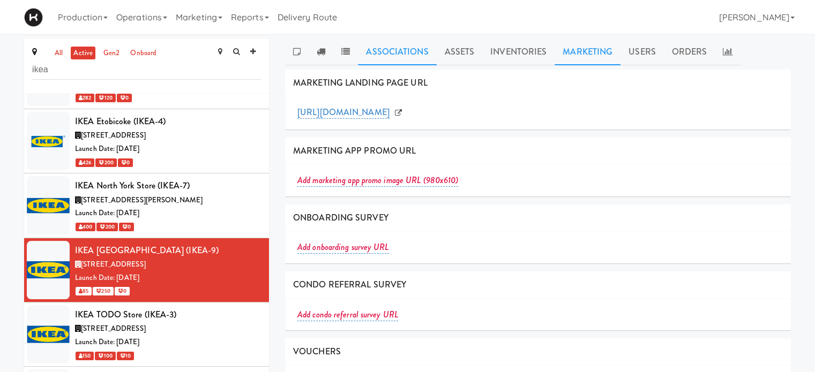
click at [391, 54] on link "Associations" at bounding box center [397, 52] width 78 height 27
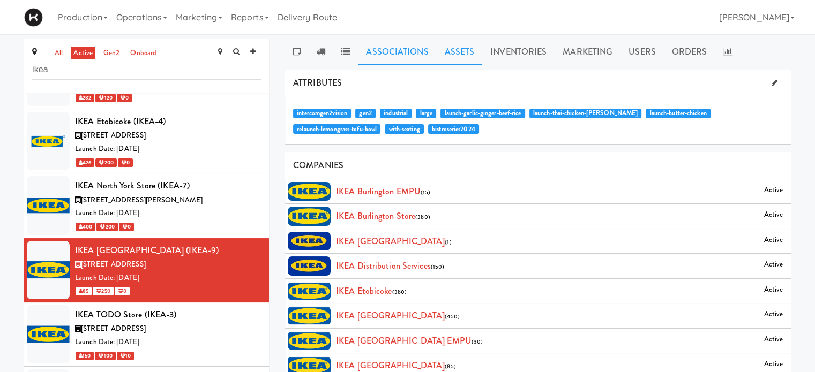
click at [453, 48] on link "Assets" at bounding box center [460, 52] width 46 height 27
